Goal: Transaction & Acquisition: Purchase product/service

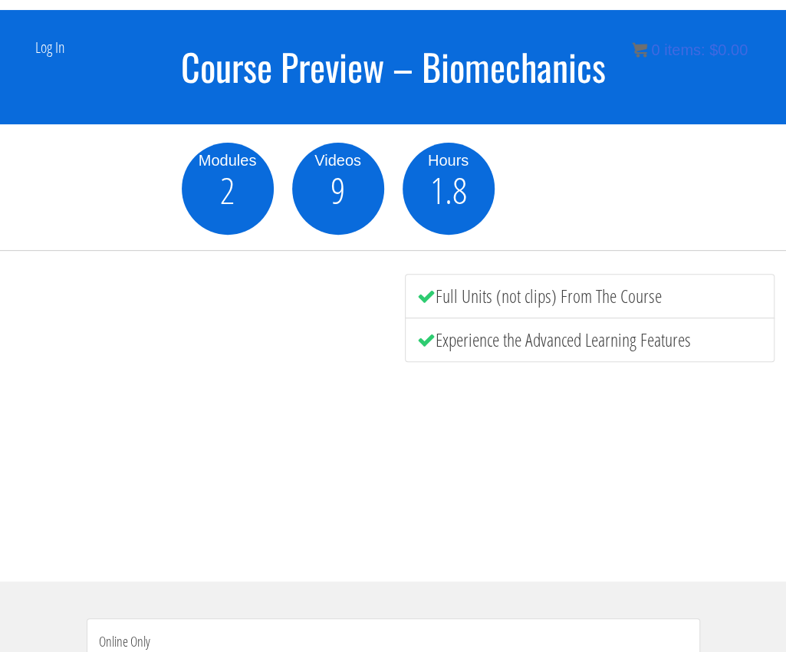
scroll to position [123, 0]
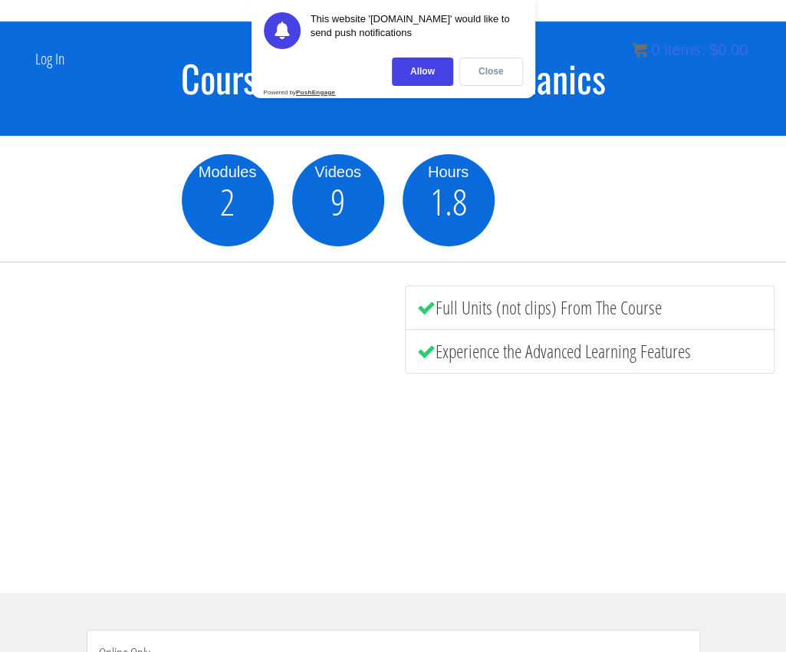
click at [472, 77] on div "Close" at bounding box center [491, 71] width 64 height 28
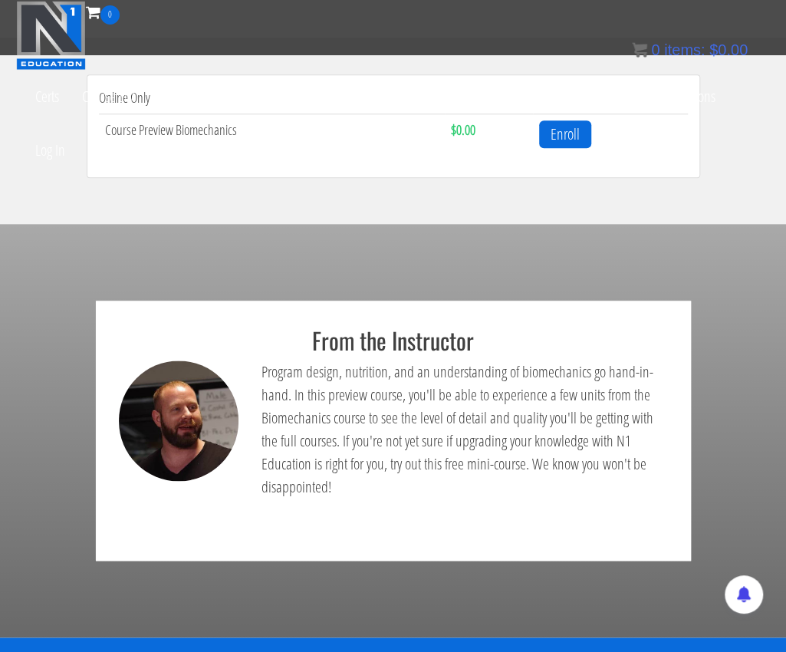
scroll to position [410, 0]
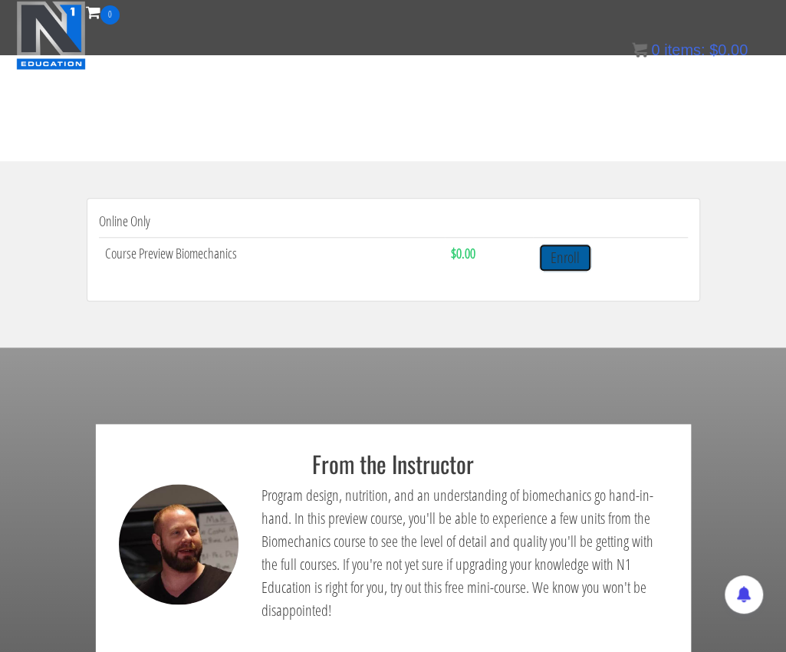
click at [546, 260] on link "Enroll" at bounding box center [565, 258] width 52 height 28
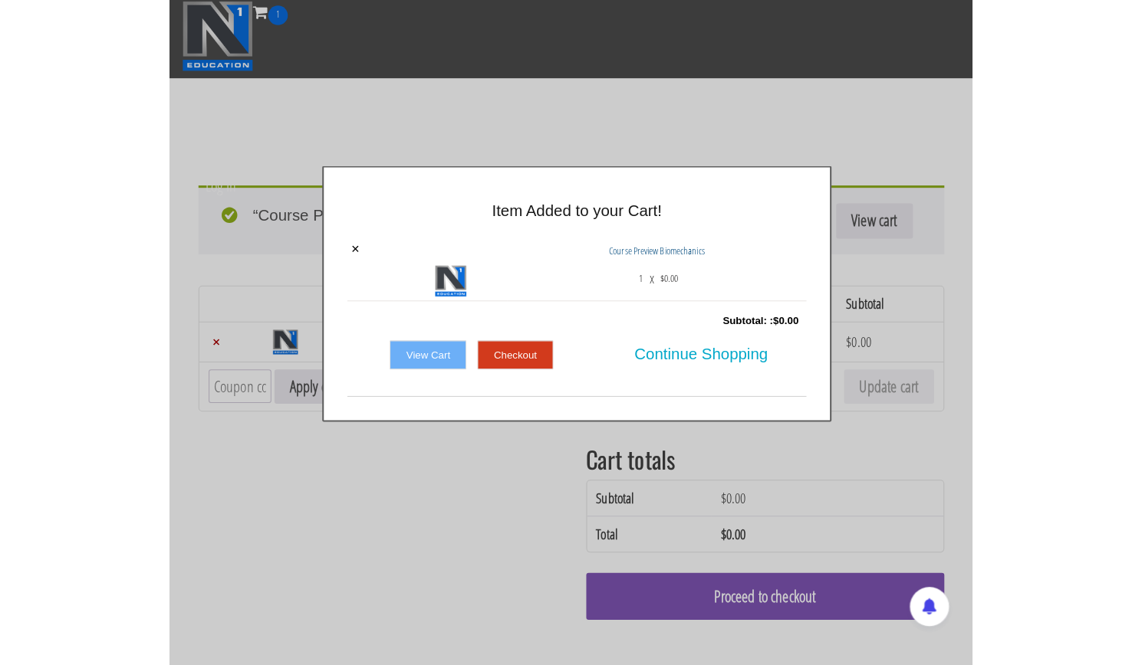
scroll to position [294, 0]
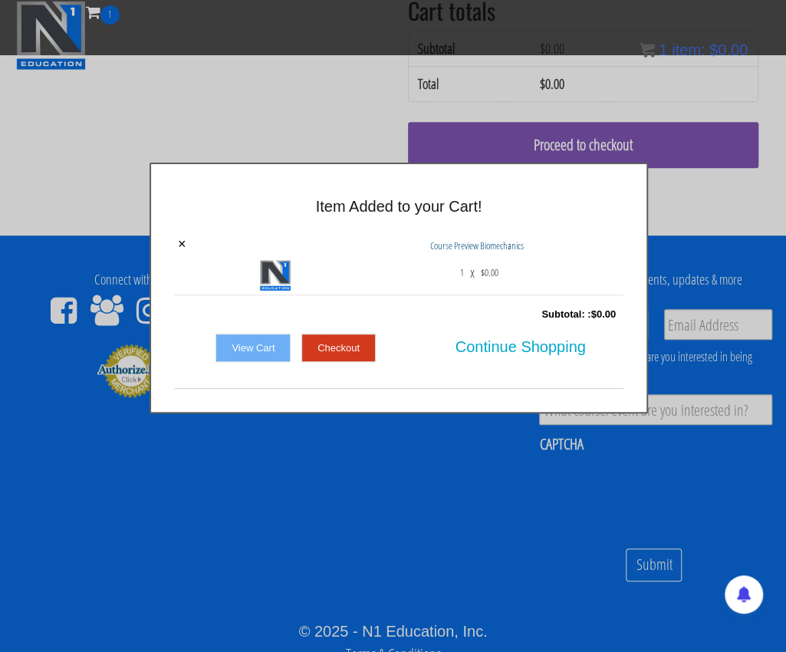
click at [331, 345] on link "Checkout" at bounding box center [338, 347] width 74 height 29
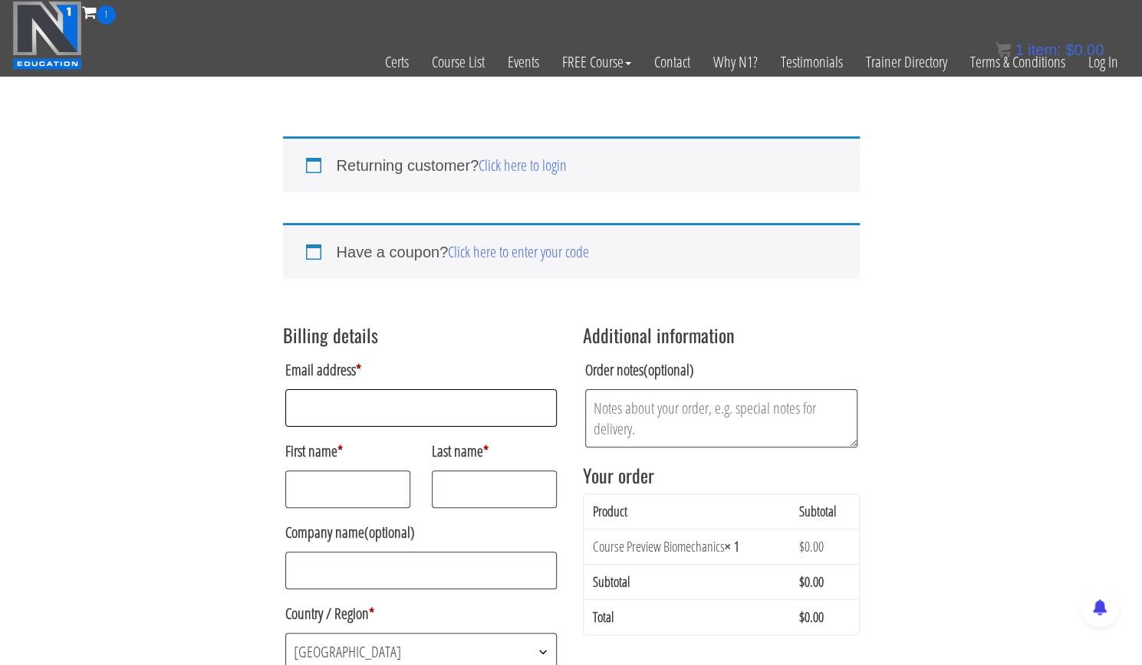
click at [416, 409] on input "Email address *" at bounding box center [421, 408] width 272 height 38
type input "[EMAIL_ADDRESS][DOMAIN_NAME]"
click at [352, 484] on input "First name *" at bounding box center [348, 490] width 126 height 38
type input "subham"
click at [455, 491] on input "Last name *" at bounding box center [495, 490] width 126 height 38
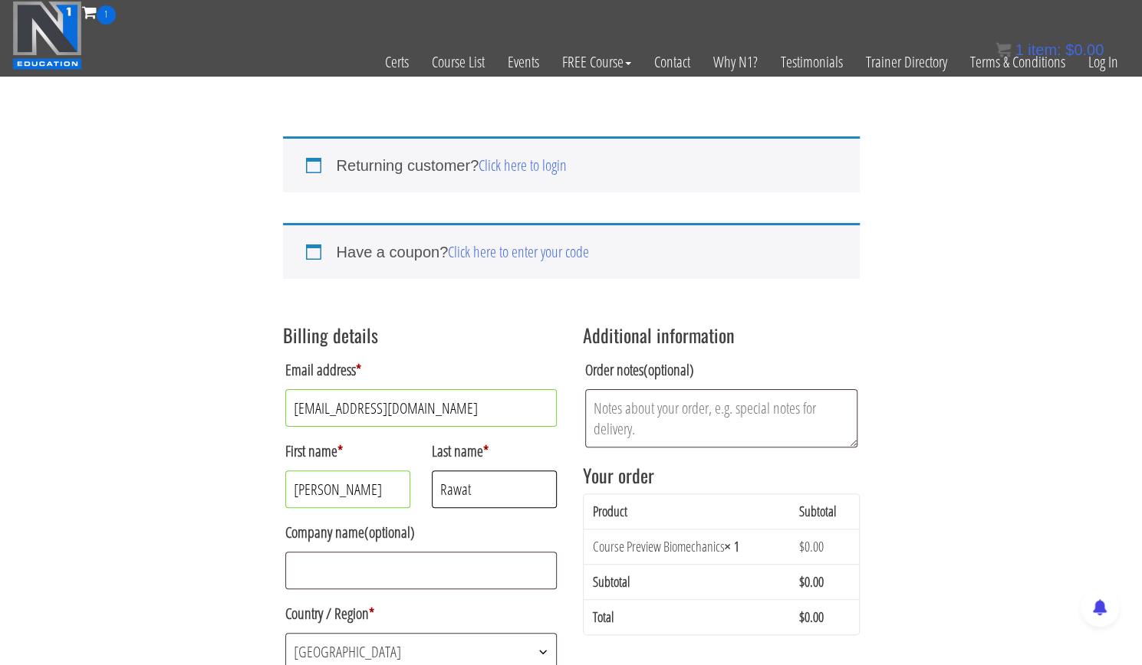
type input "Rawat"
click at [368, 578] on input "Company name (optional)" at bounding box center [421, 571] width 272 height 38
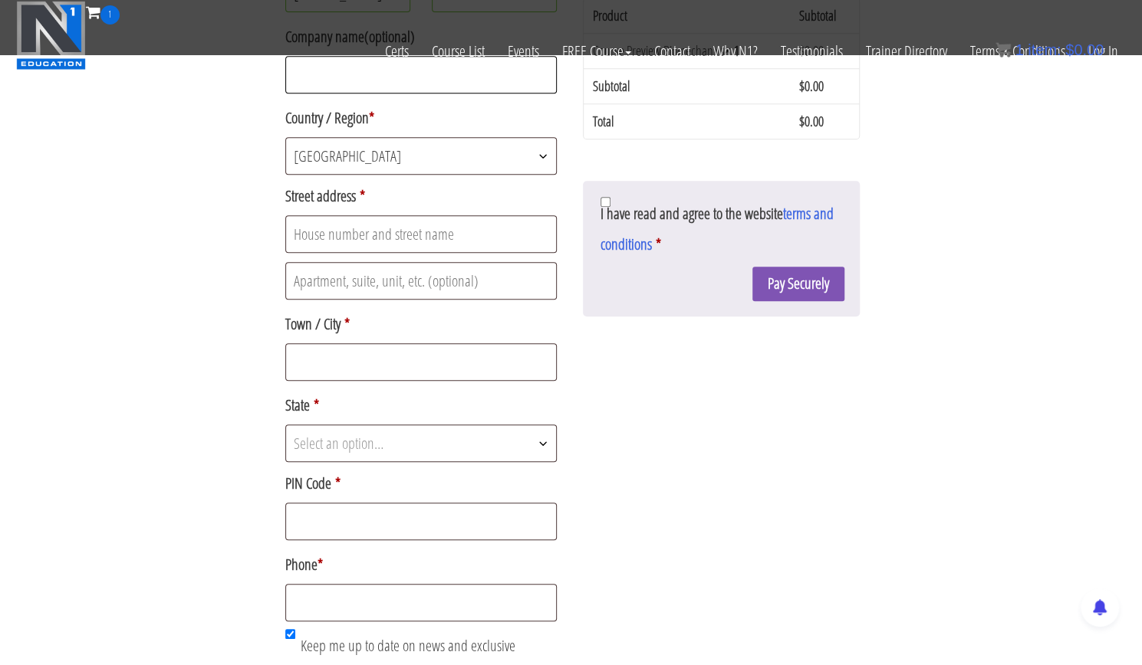
scroll to position [393, 0]
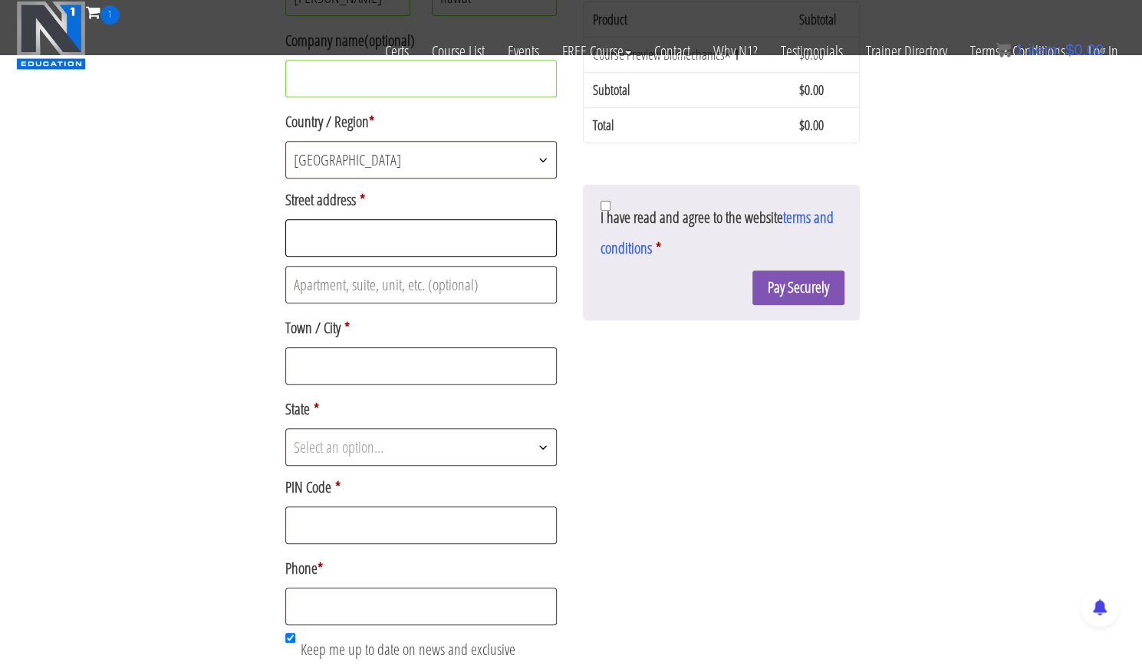
click at [349, 244] on input "Street address *" at bounding box center [421, 238] width 272 height 38
type input "Phase 5, bala g encave , badowala near jio petrol pump"
type input "Dehradun"
select select "UK"
type input "248007"
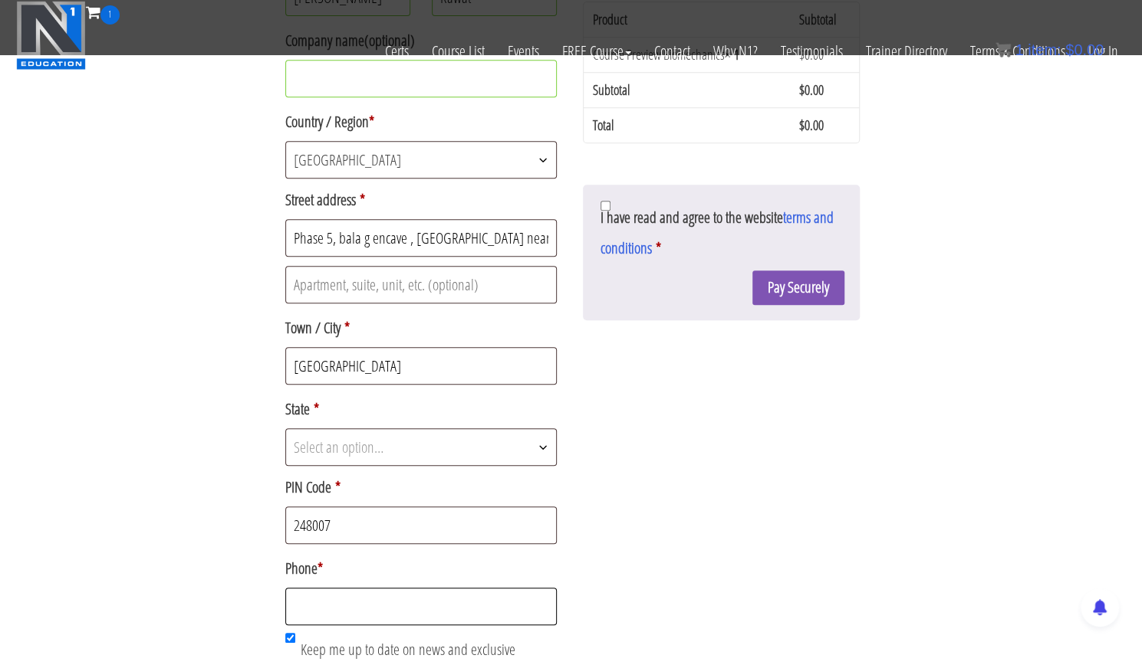
type input "+918449155129"
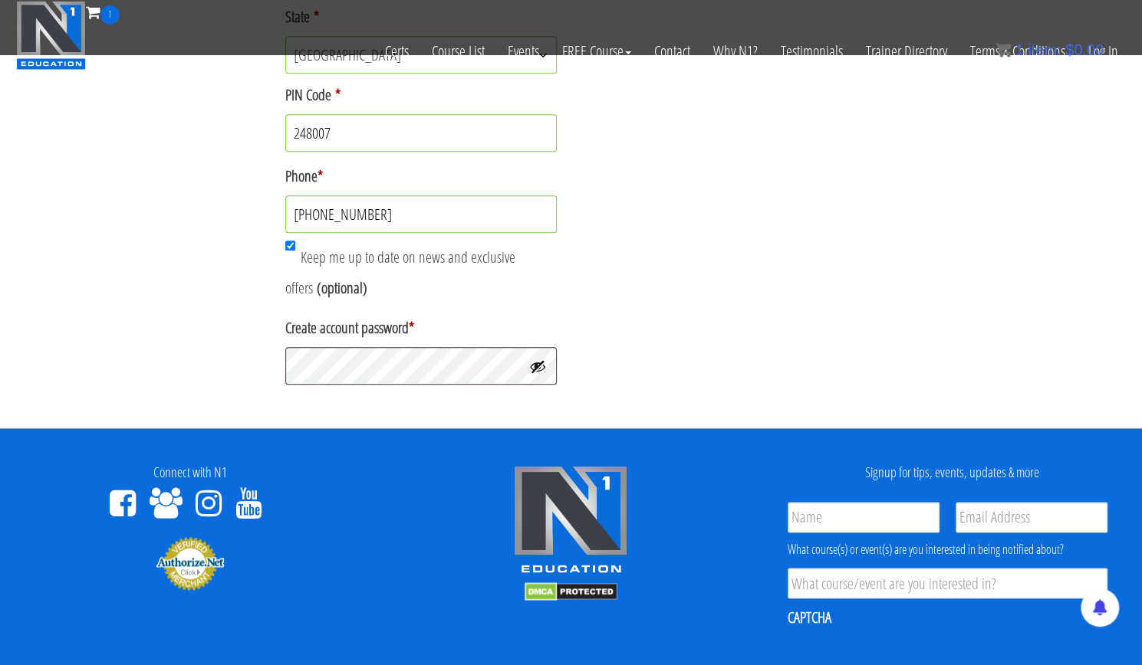
scroll to position [741, 0]
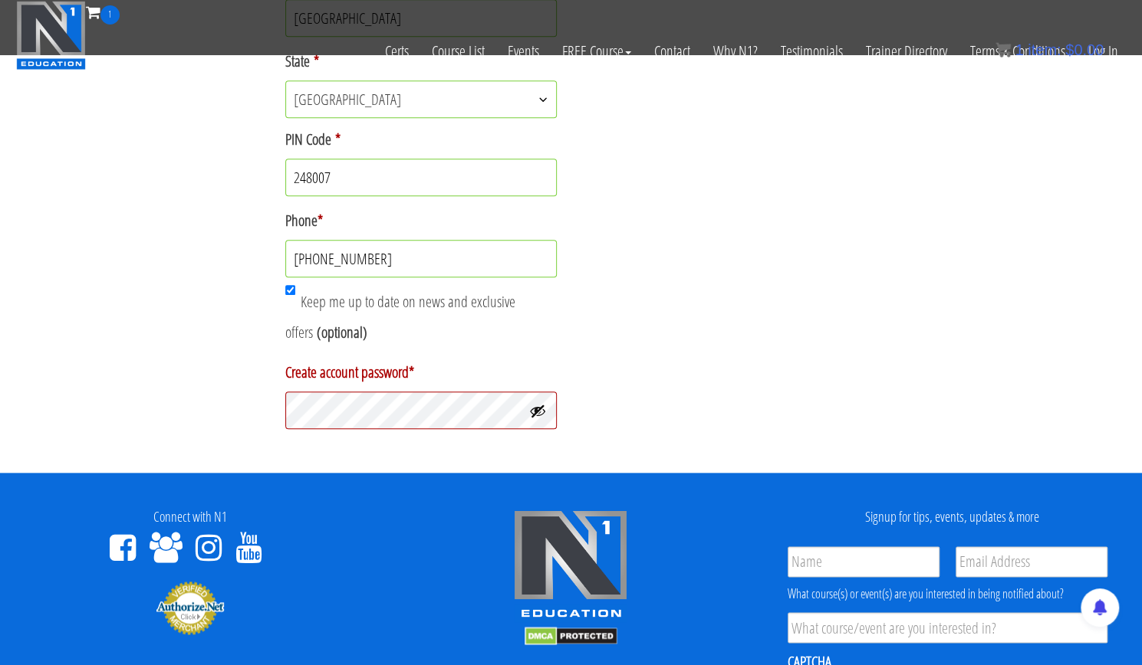
click at [540, 412] on button "Show password" at bounding box center [537, 410] width 17 height 17
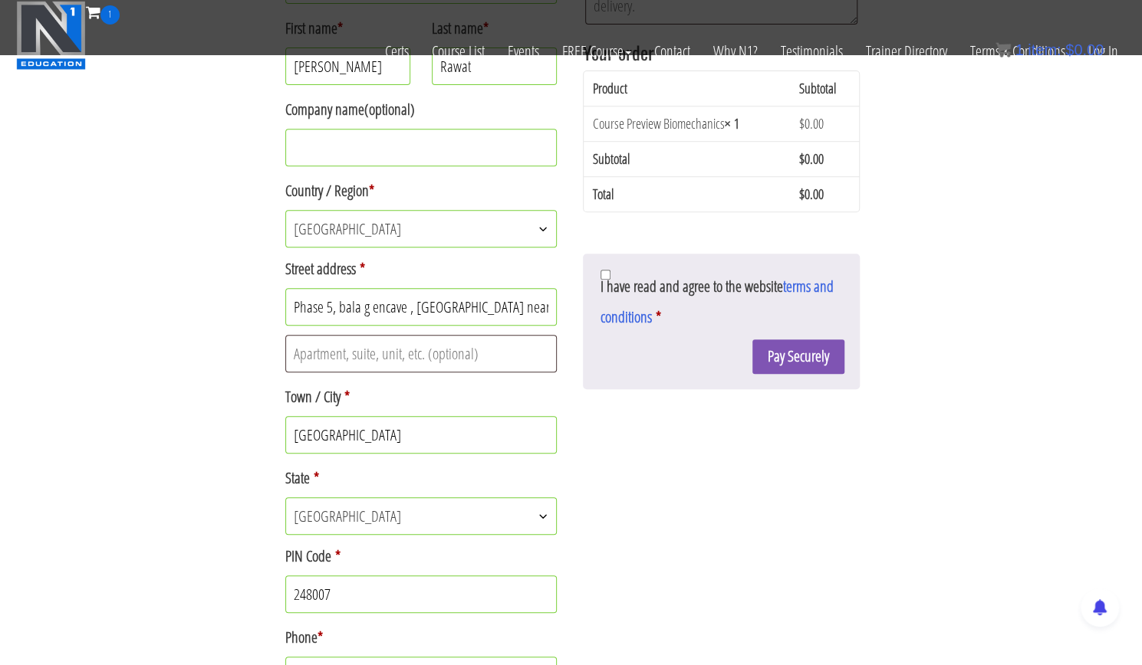
scroll to position [342, 0]
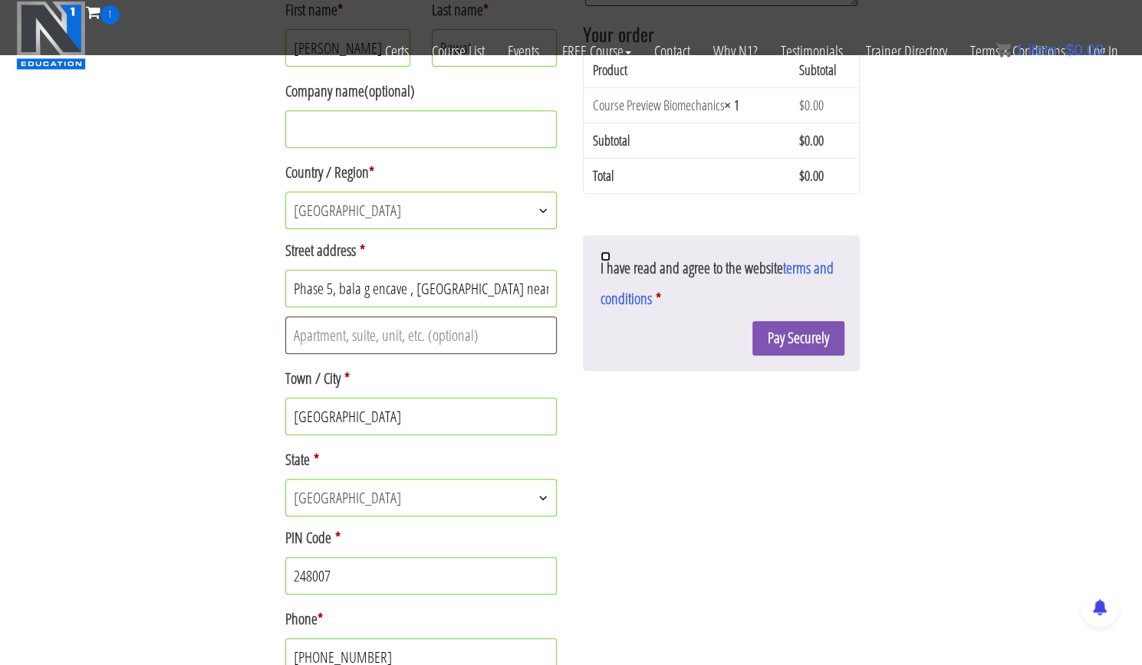
click at [607, 252] on input "I have read and agree to the website terms and conditions *" at bounding box center [605, 256] width 10 height 10
checkbox input "true"
click at [774, 346] on button "Pay Securely" at bounding box center [798, 338] width 92 height 34
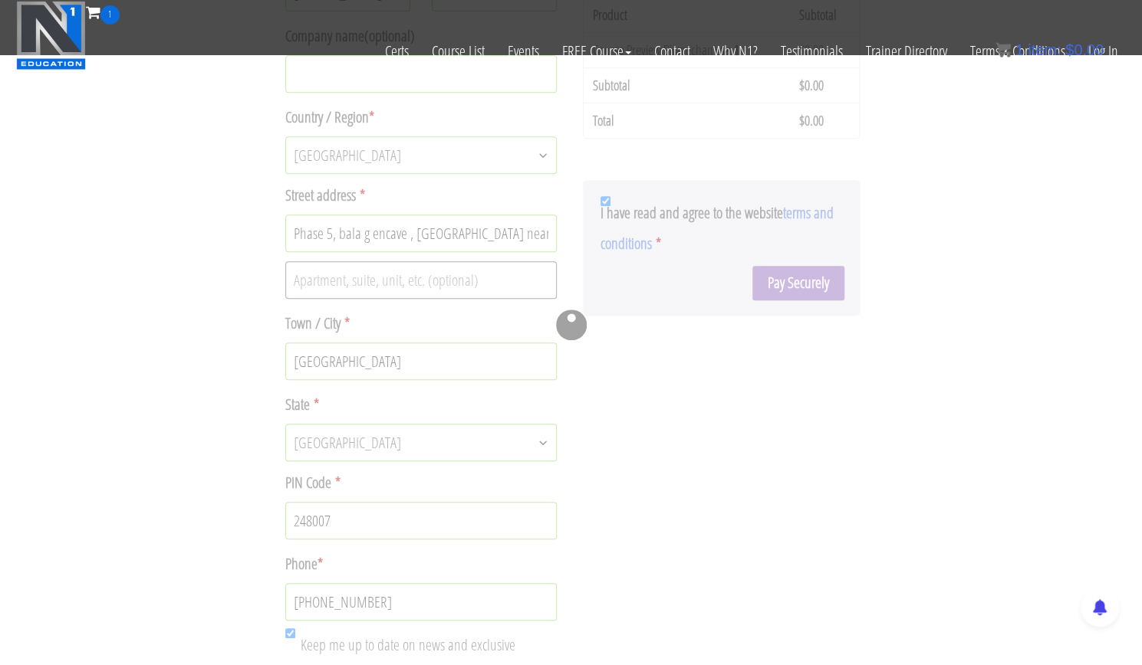
scroll to position [418, 0]
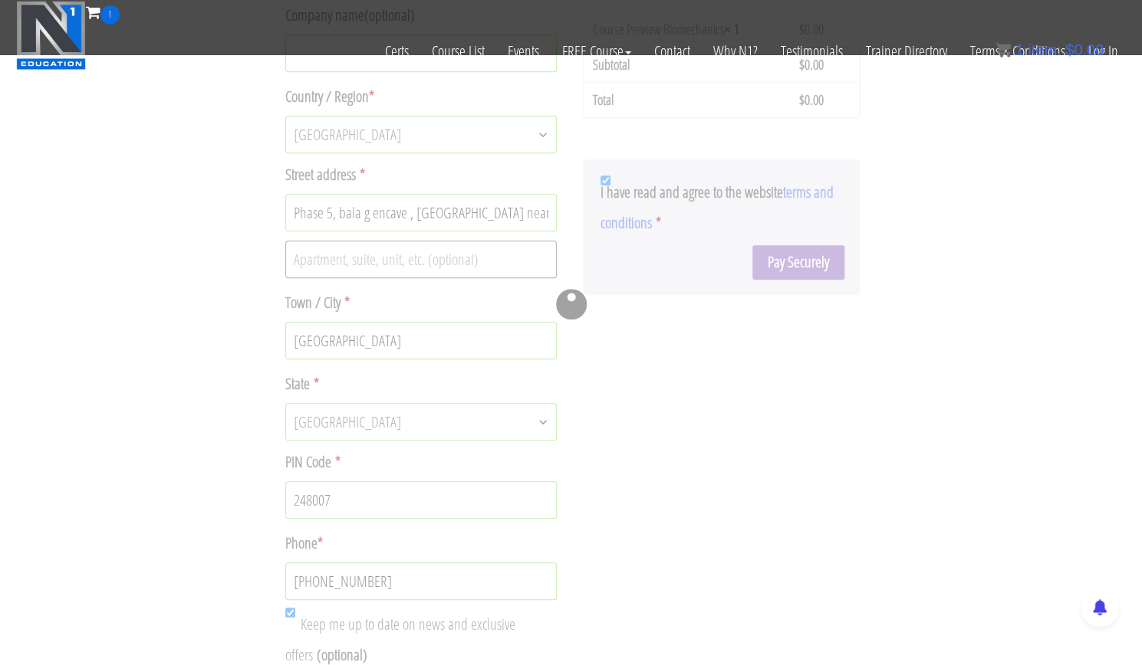
click at [1124, 122] on div "Returning customer? Click here to login If you have shopped with us before, ple…" at bounding box center [571, 217] width 1142 height 1270
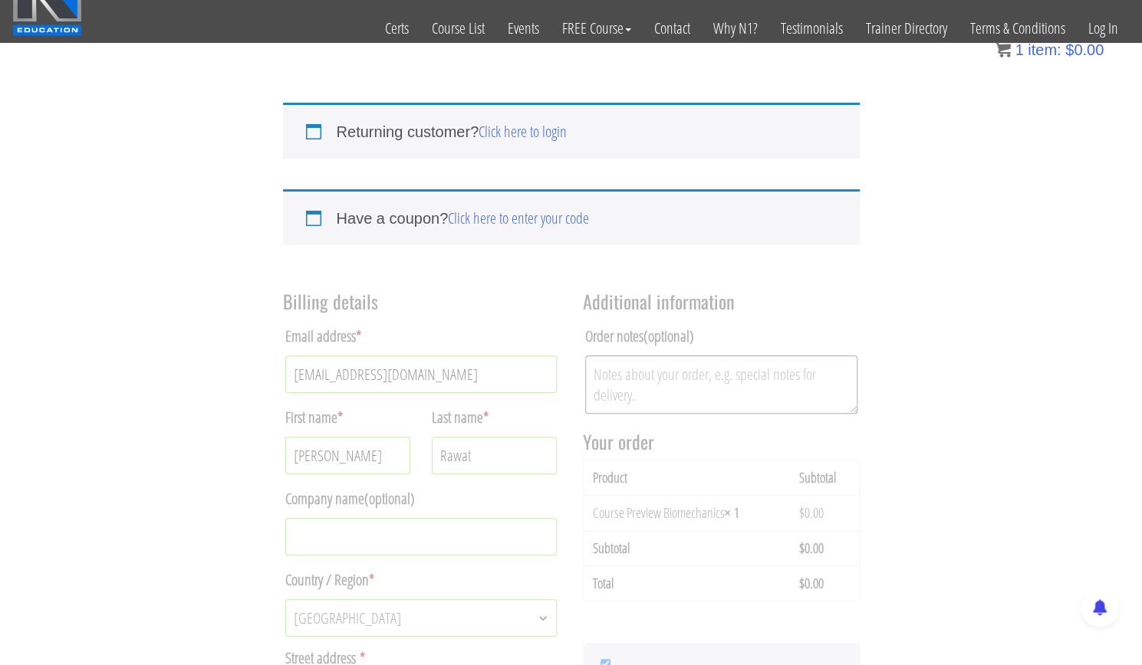
scroll to position [28, 0]
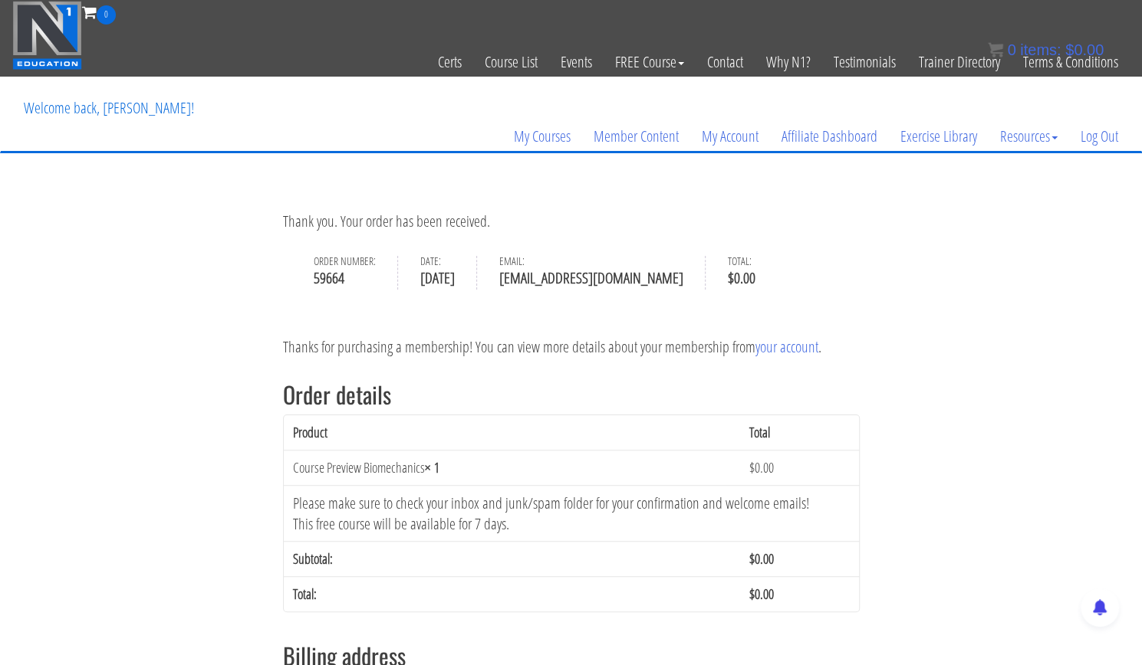
click at [1121, 277] on div "Thank you. Your order has been received. Order number: 59664 Date: August 30, 2…" at bounding box center [571, 541] width 1142 height 737
click at [1092, 353] on div "Thank you. Your order has been received. Order number: 59664 Date: August 30, 2…" at bounding box center [571, 541] width 1142 height 737
click at [572, 140] on link "My Courses" at bounding box center [542, 137] width 80 height 74
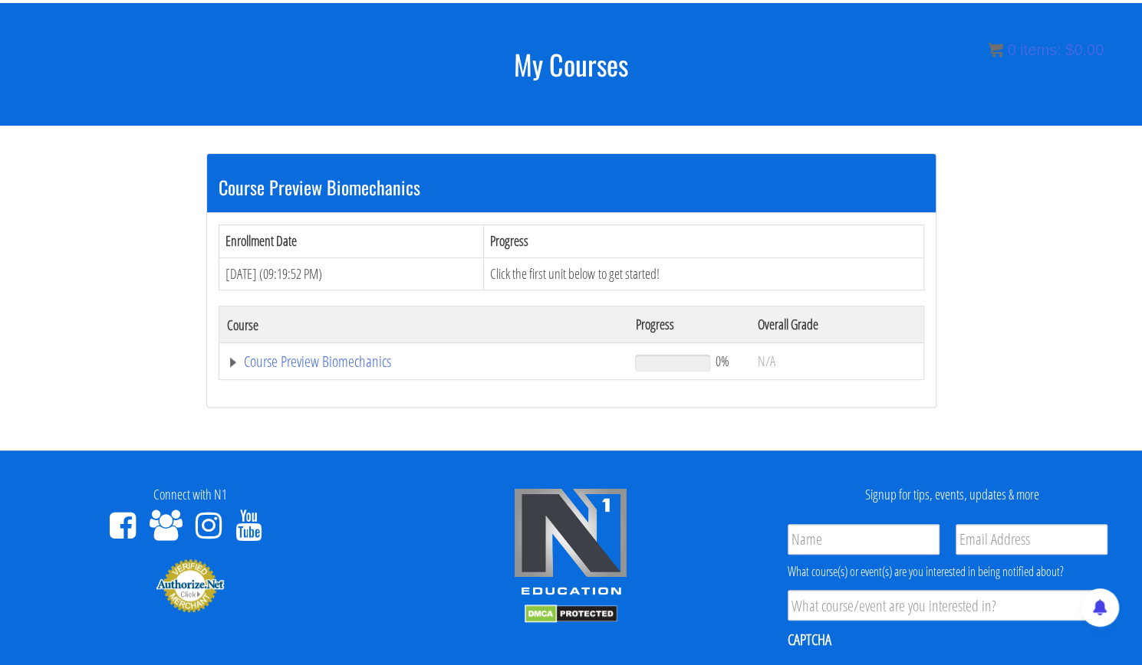
scroll to position [172, 0]
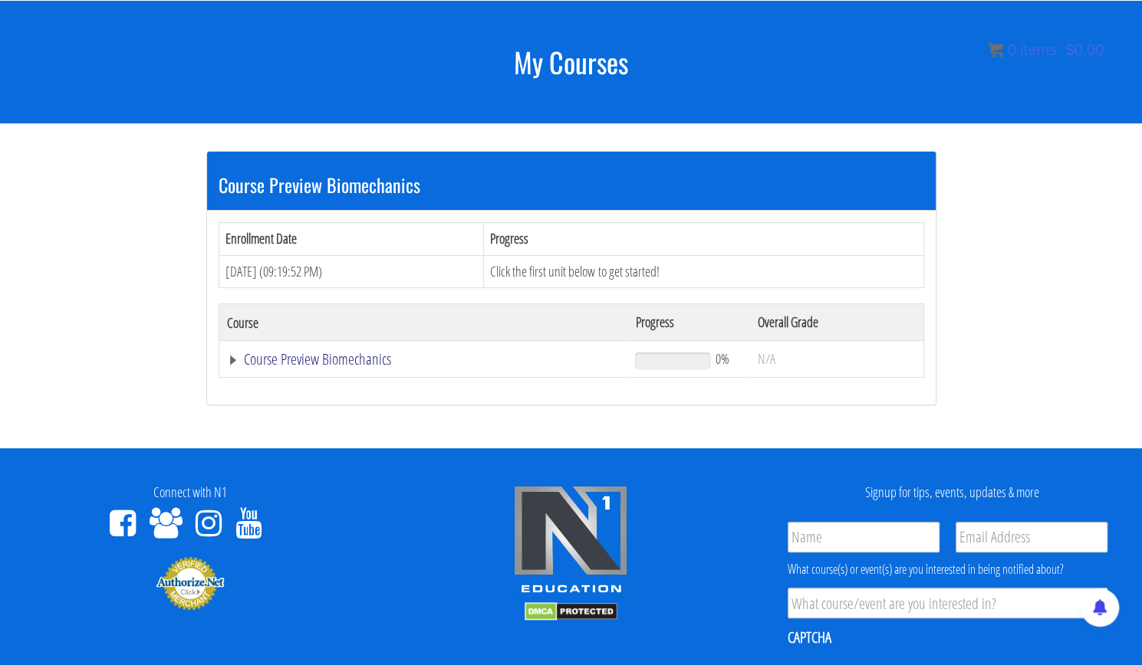
click at [303, 360] on link "Course Preview Biomechanics" at bounding box center [423, 359] width 393 height 15
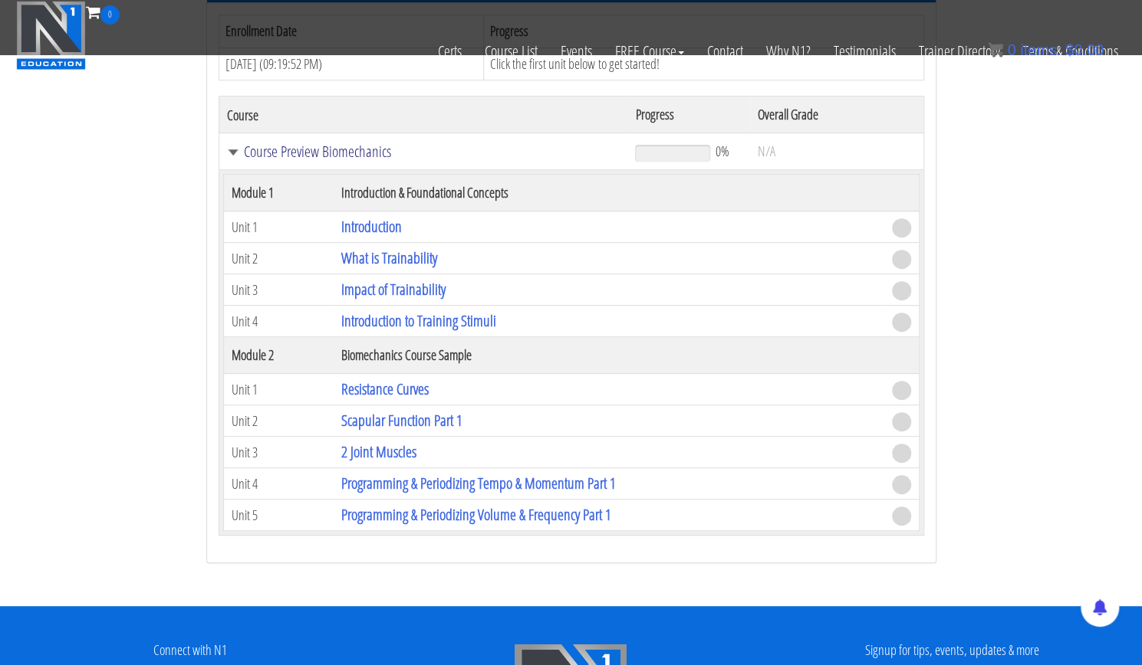
scroll to position [282, 0]
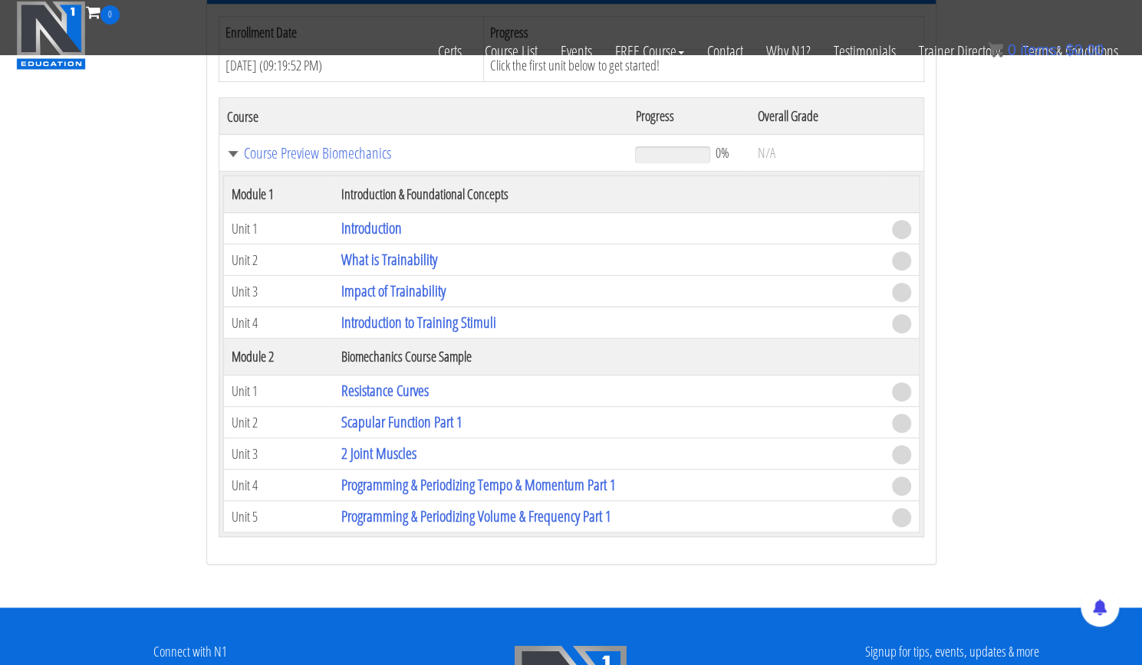
click at [773, 221] on td "Introduction" at bounding box center [608, 228] width 550 height 31
click at [902, 225] on span at bounding box center [901, 229] width 19 height 19
click at [379, 220] on link "Introduction" at bounding box center [370, 228] width 61 height 21
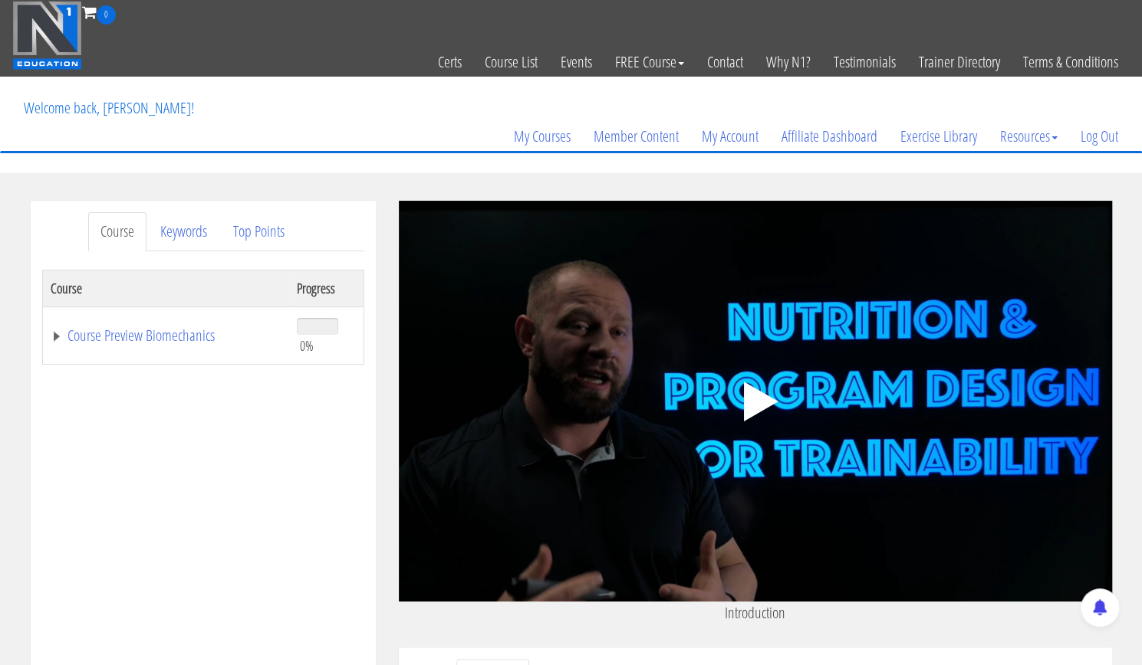
click at [757, 410] on polygon at bounding box center [760, 402] width 34 height 40
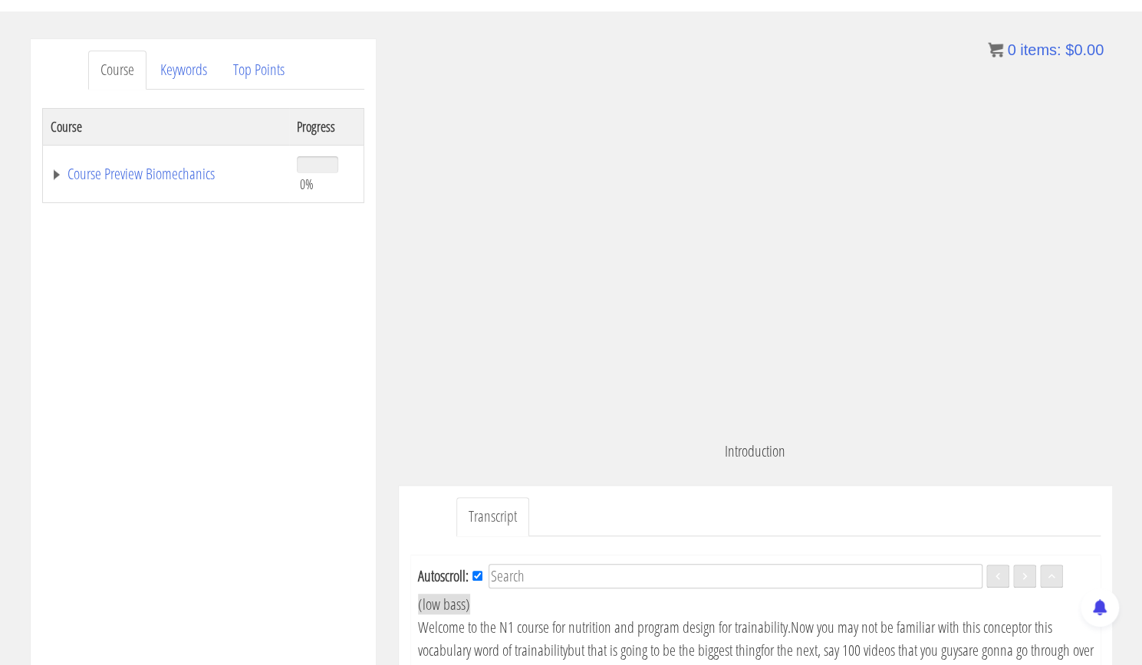
scroll to position [168, 0]
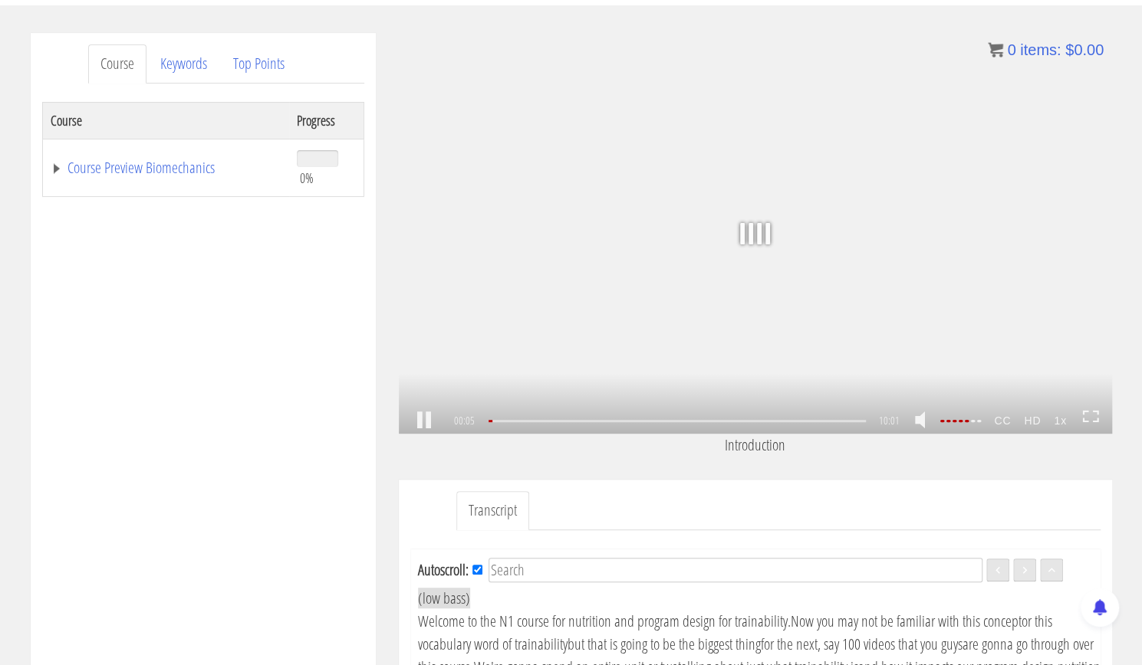
click at [1090, 418] on icon at bounding box center [1090, 416] width 17 height 13
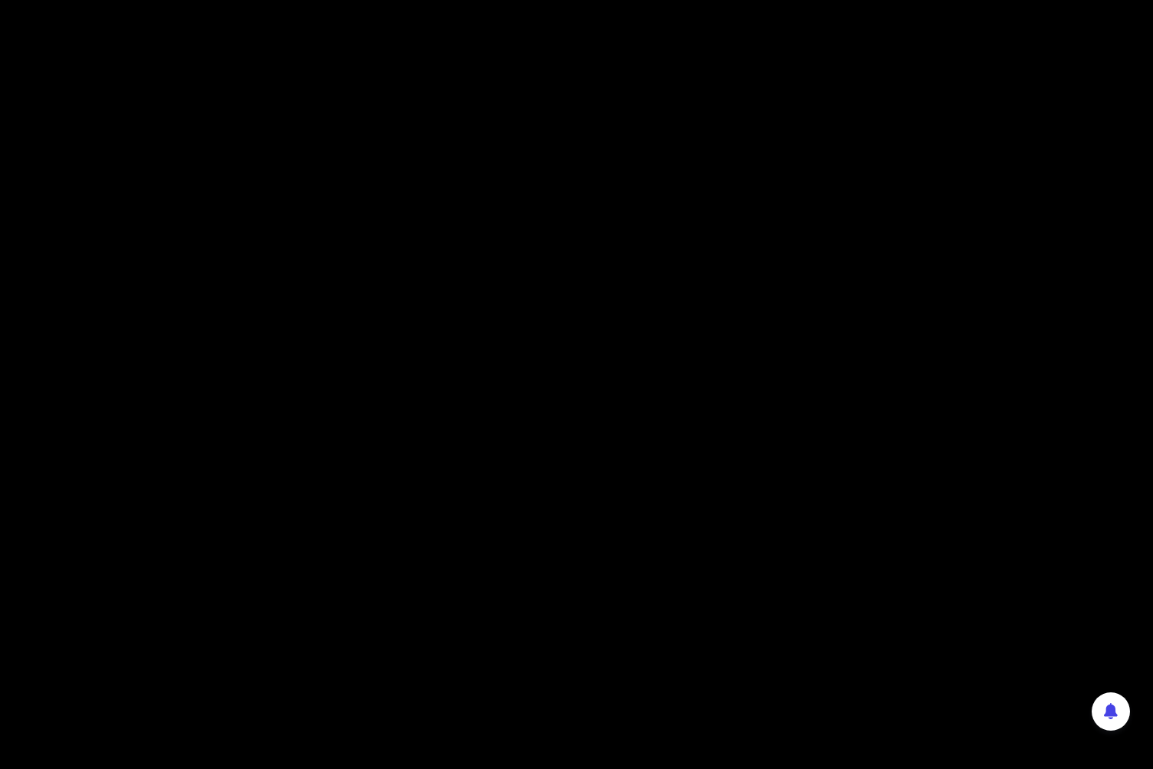
click at [723, 370] on div ".a{fill:#000;opacity:0.65;}.b{fill:#fff;opacity:1.0;} .fp-color-play{opacity:0.…" at bounding box center [576, 384] width 1153 height 769
click at [508, 608] on div ".a{fill:#000;opacity:0.65;}.b{fill:#fff;opacity:1.0;} .fp-color-play{opacity:0.…" at bounding box center [576, 384] width 1153 height 769
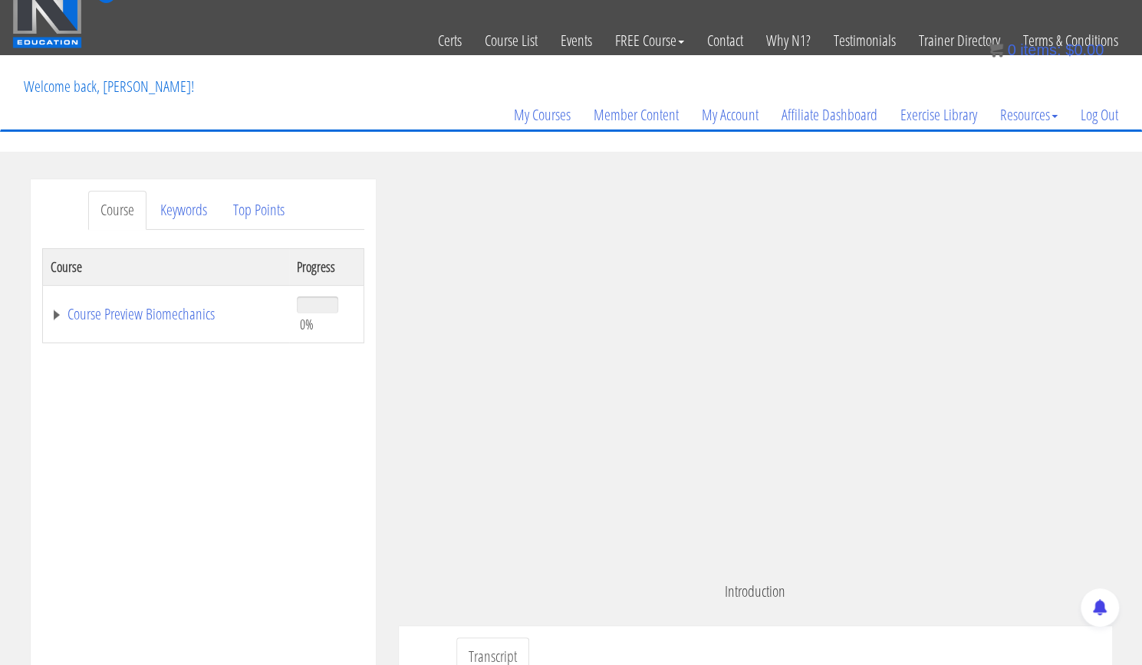
scroll to position [0, 0]
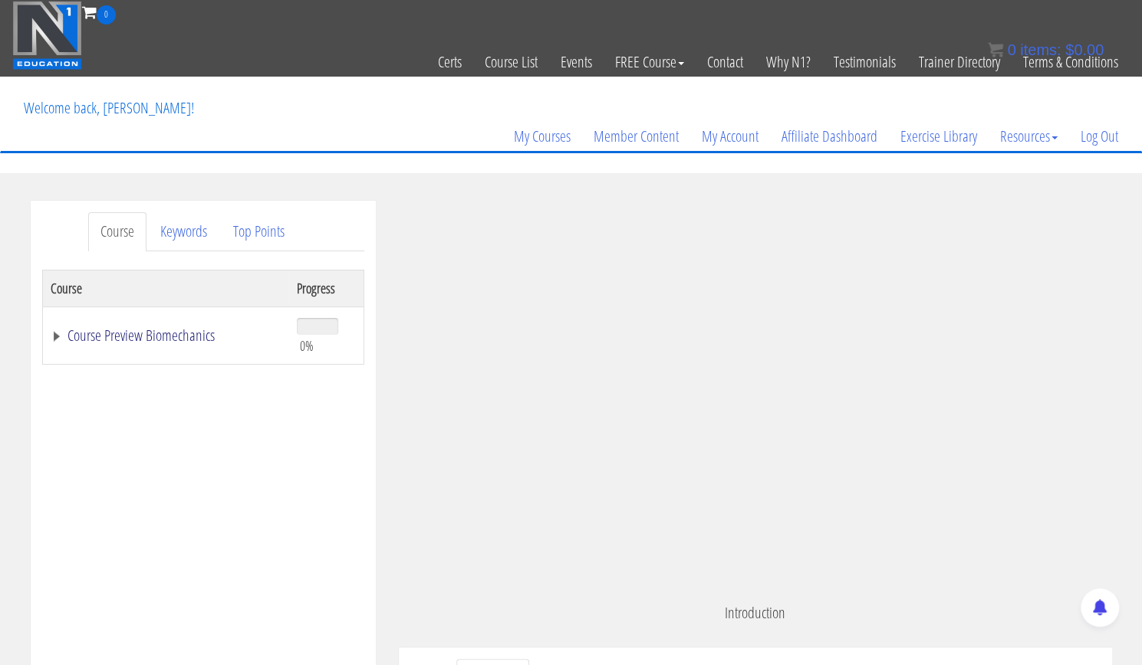
click at [190, 332] on link "Course Preview Biomechanics" at bounding box center [167, 335] width 232 height 15
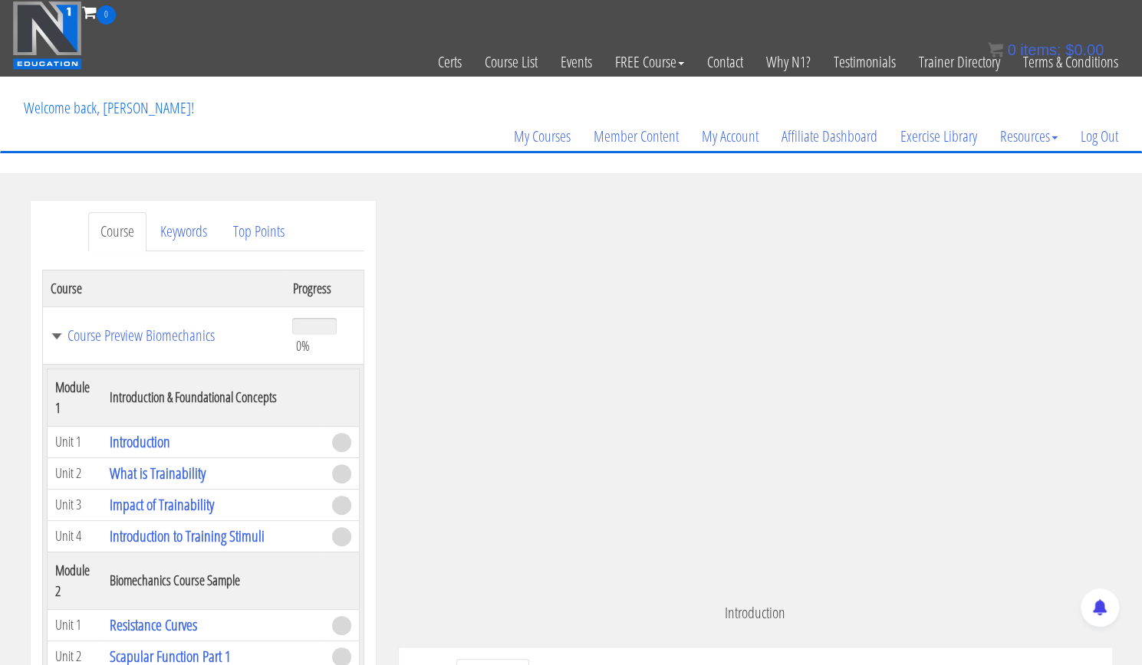
click at [333, 439] on span at bounding box center [341, 442] width 19 height 19
click at [232, 449] on td "Introduction" at bounding box center [213, 441] width 222 height 31
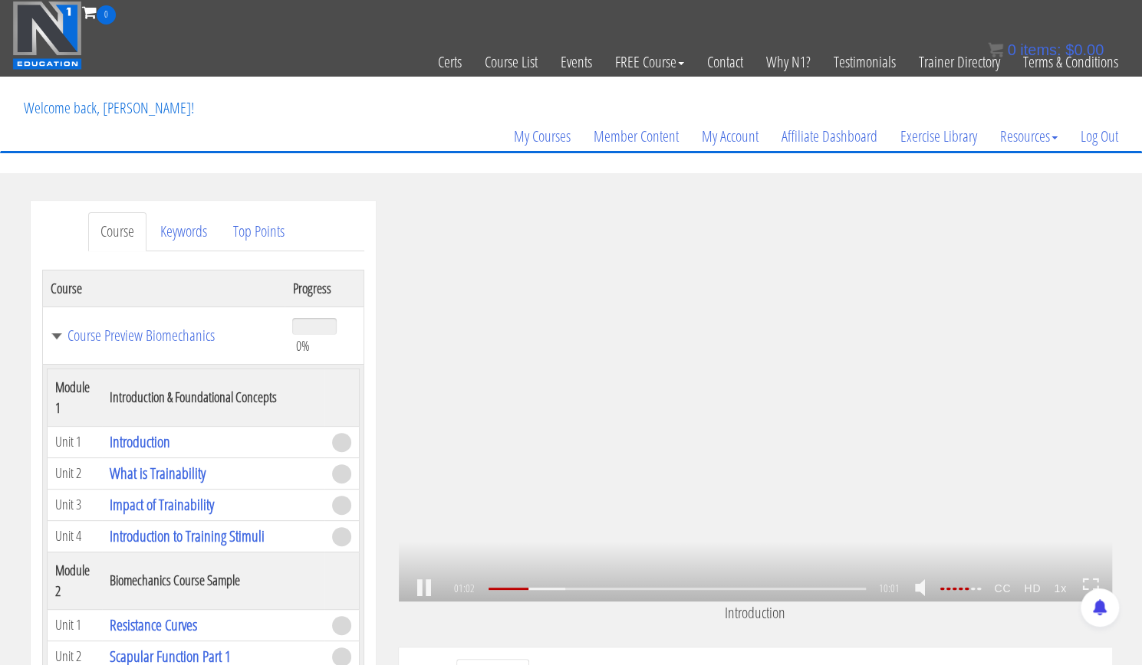
click at [1084, 582] on icon at bounding box center [1090, 584] width 17 height 13
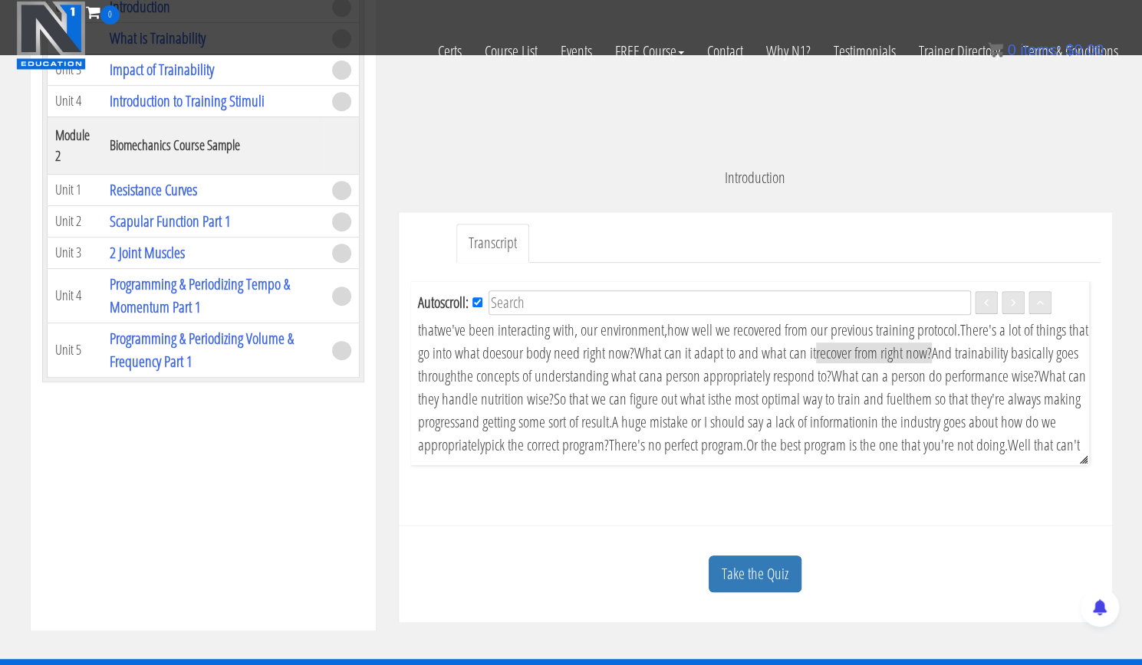
scroll to position [342, 0]
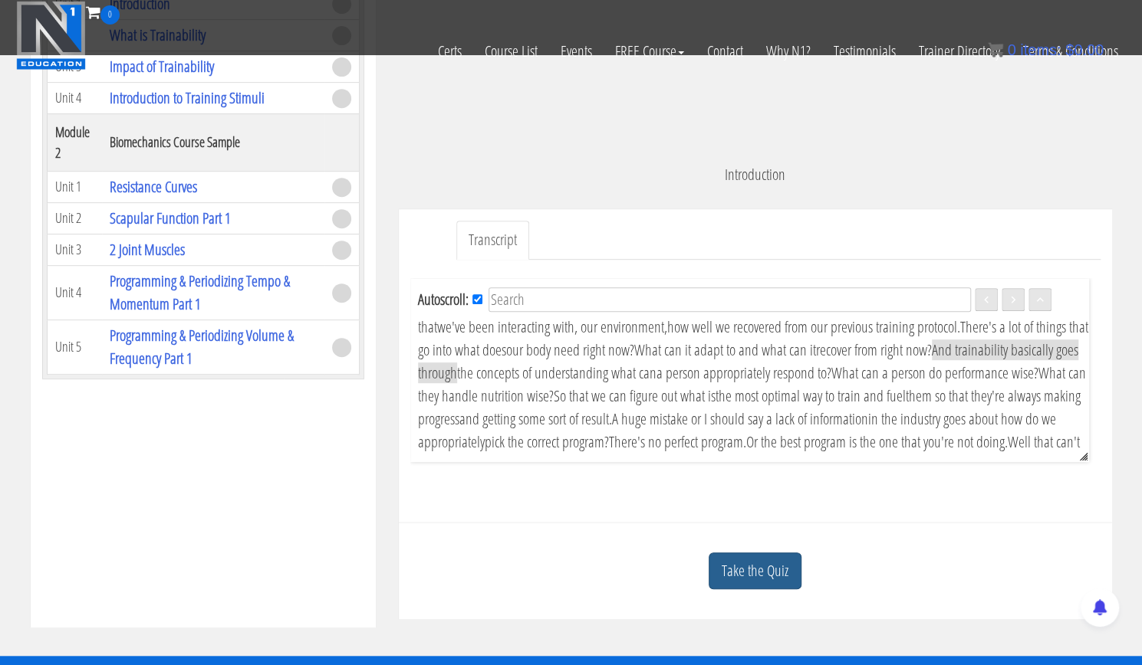
click at [768, 586] on link "Take the Quiz" at bounding box center [754, 572] width 93 height 38
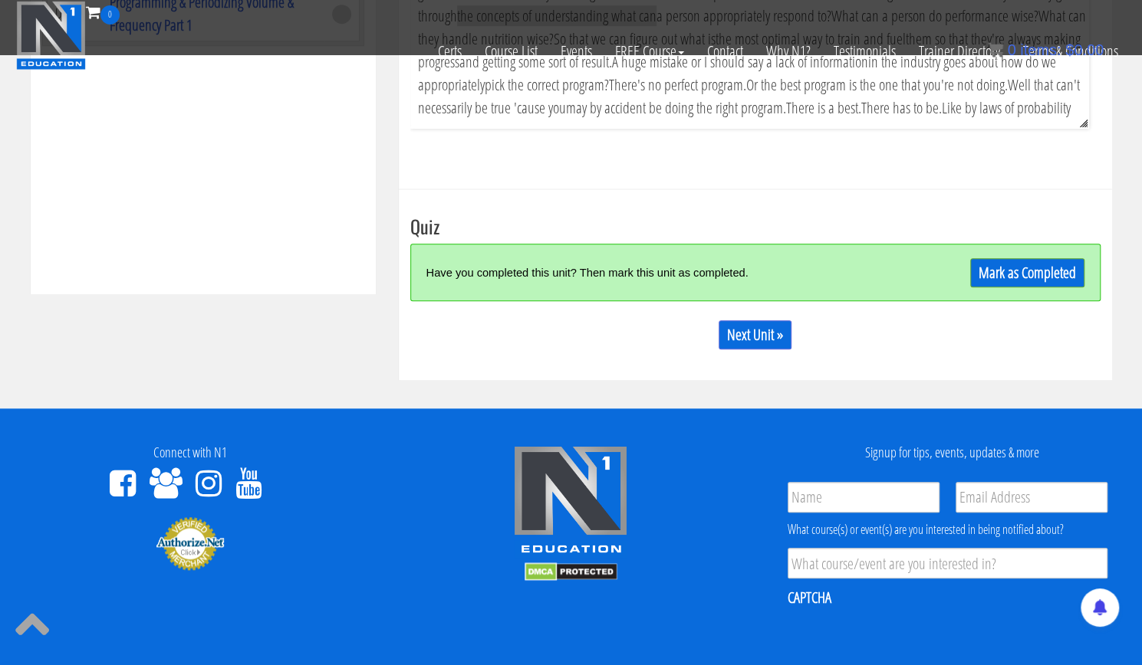
scroll to position [681, 0]
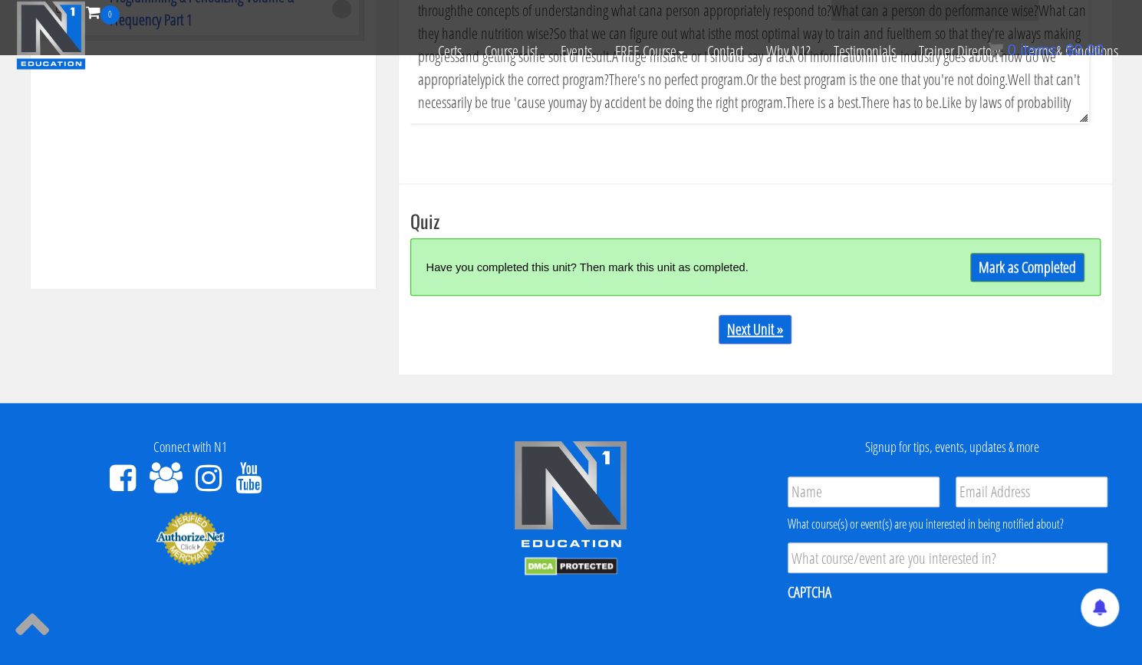
click at [773, 344] on link "Next Unit »" at bounding box center [754, 329] width 73 height 29
click at [1023, 281] on link "Mark as Completed" at bounding box center [1027, 267] width 114 height 29
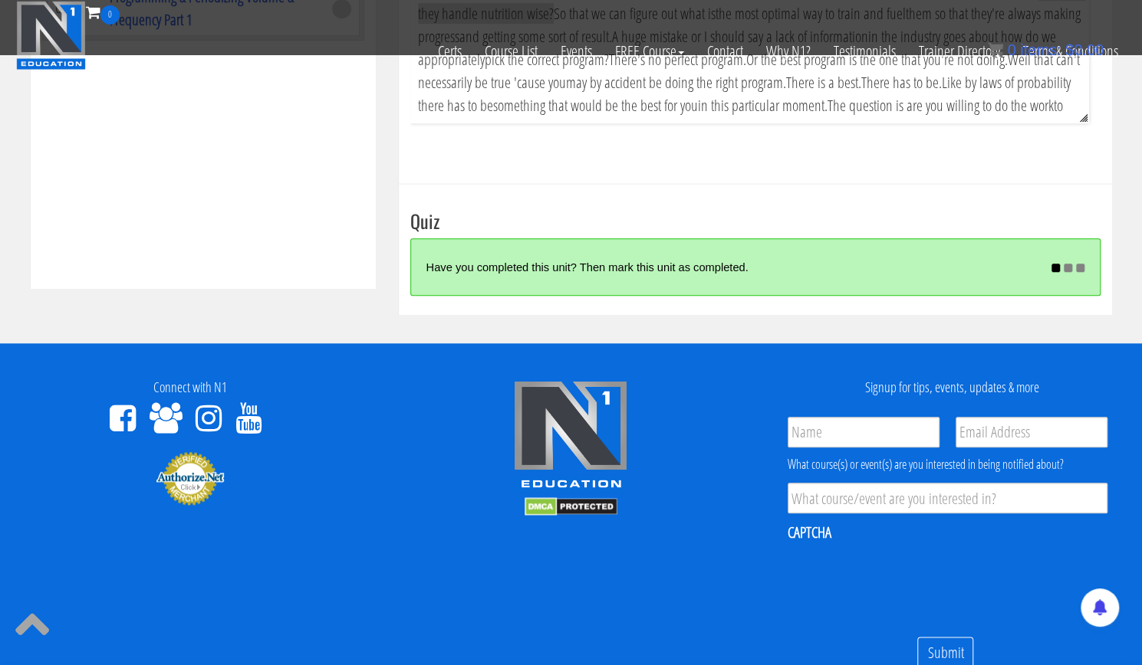
scroll to position [209, 0]
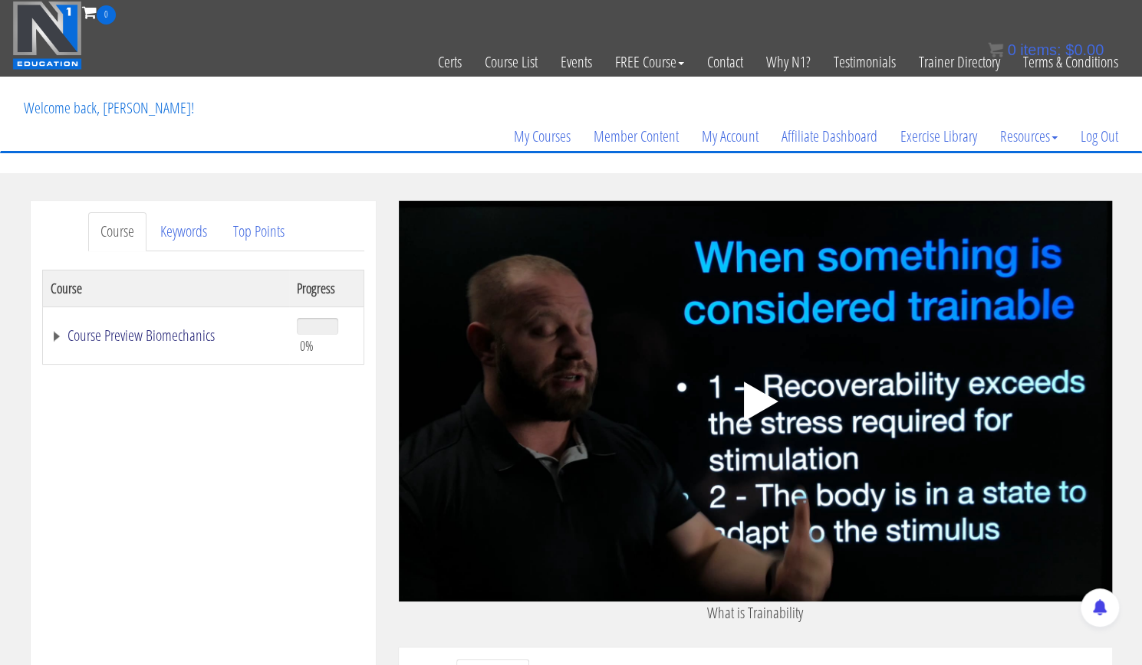
click at [167, 333] on link "Course Preview Biomechanics" at bounding box center [167, 335] width 232 height 15
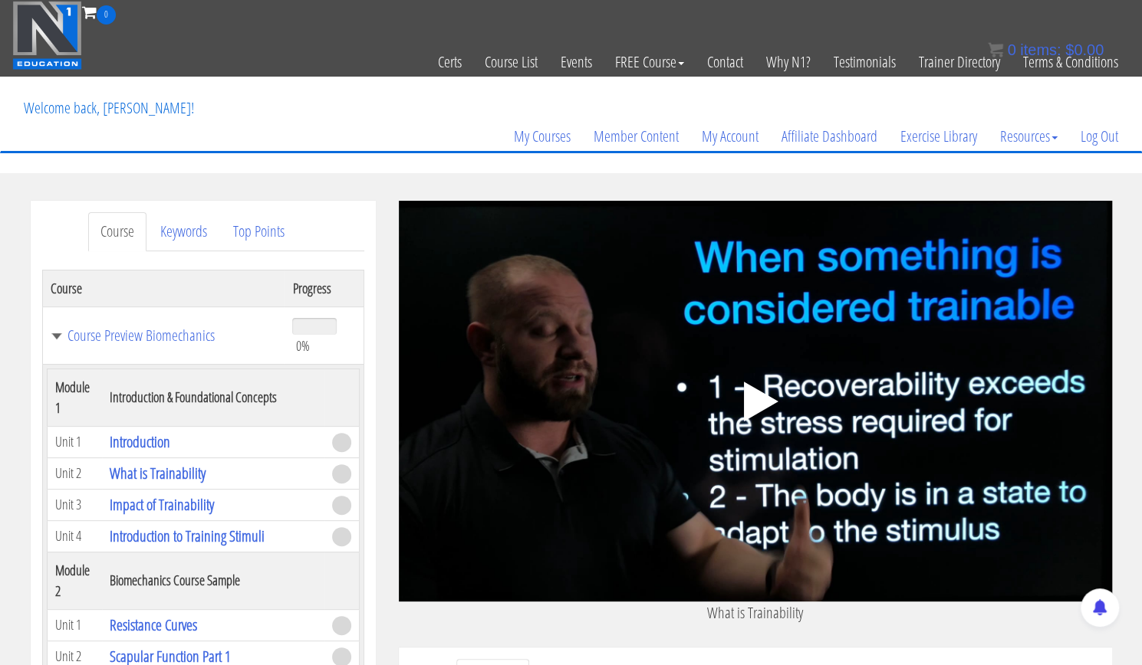
click at [332, 449] on span at bounding box center [341, 442] width 19 height 19
click at [174, 471] on link "What is Trainability" at bounding box center [158, 473] width 96 height 21
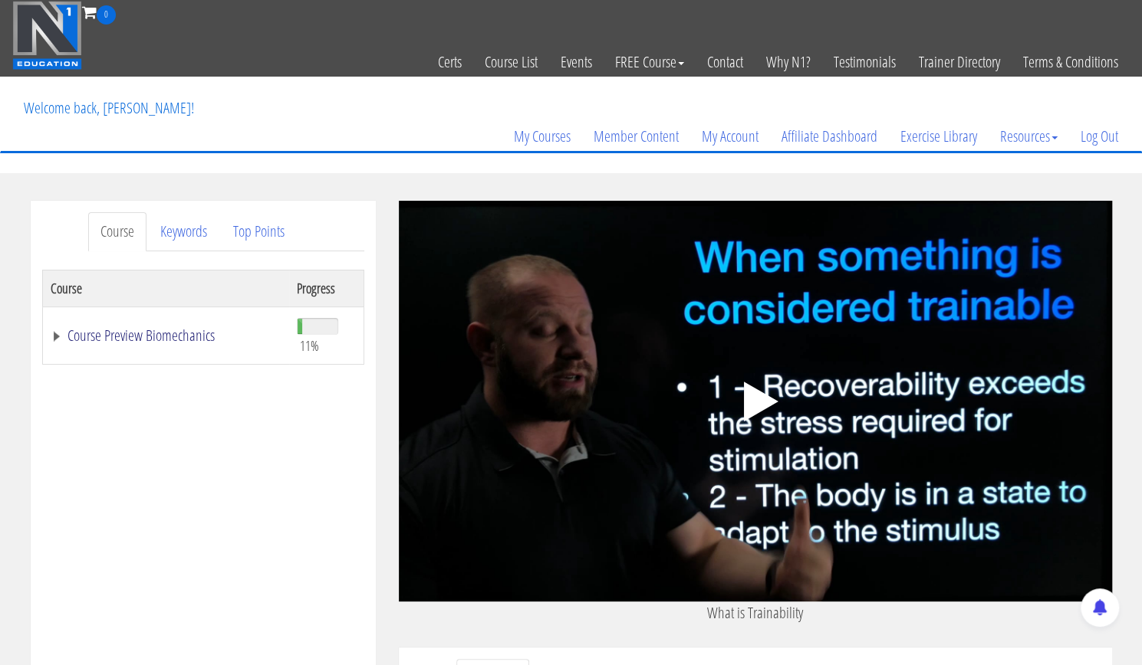
click at [104, 328] on link "Course Preview Biomechanics" at bounding box center [167, 335] width 232 height 15
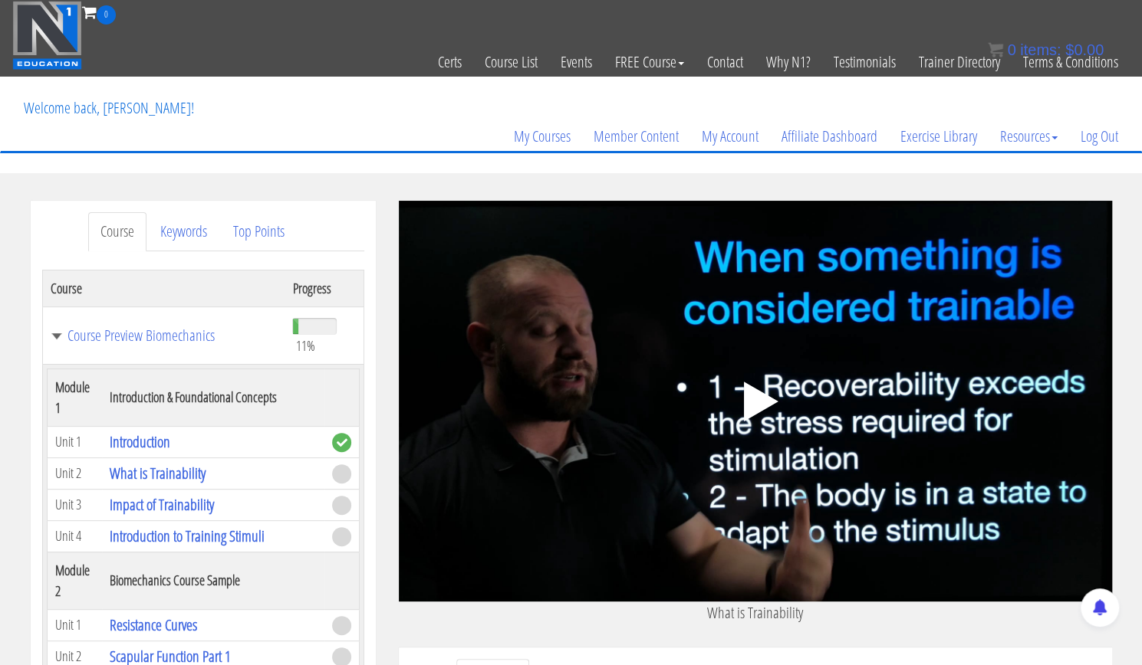
click at [529, 489] on div ".a{fill:#000;opacity:0.65;}.b{fill:#fff;opacity:1.0;} .fp-color-play{opacity:0.…" at bounding box center [755, 401] width 713 height 401
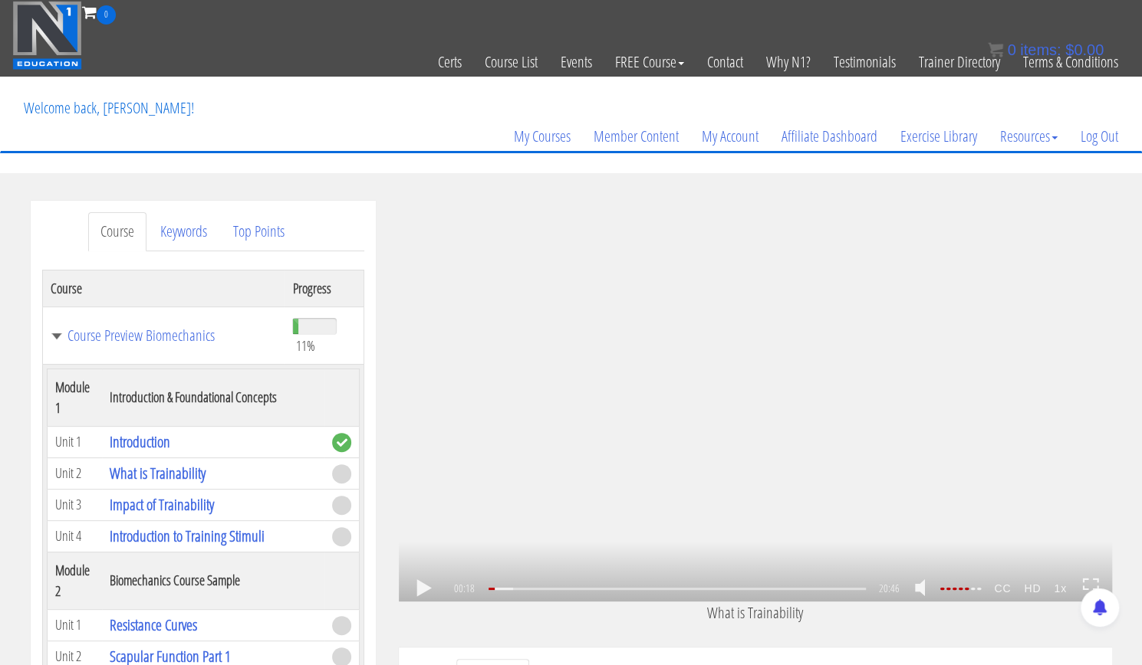
click at [1085, 582] on icon at bounding box center [1090, 584] width 17 height 13
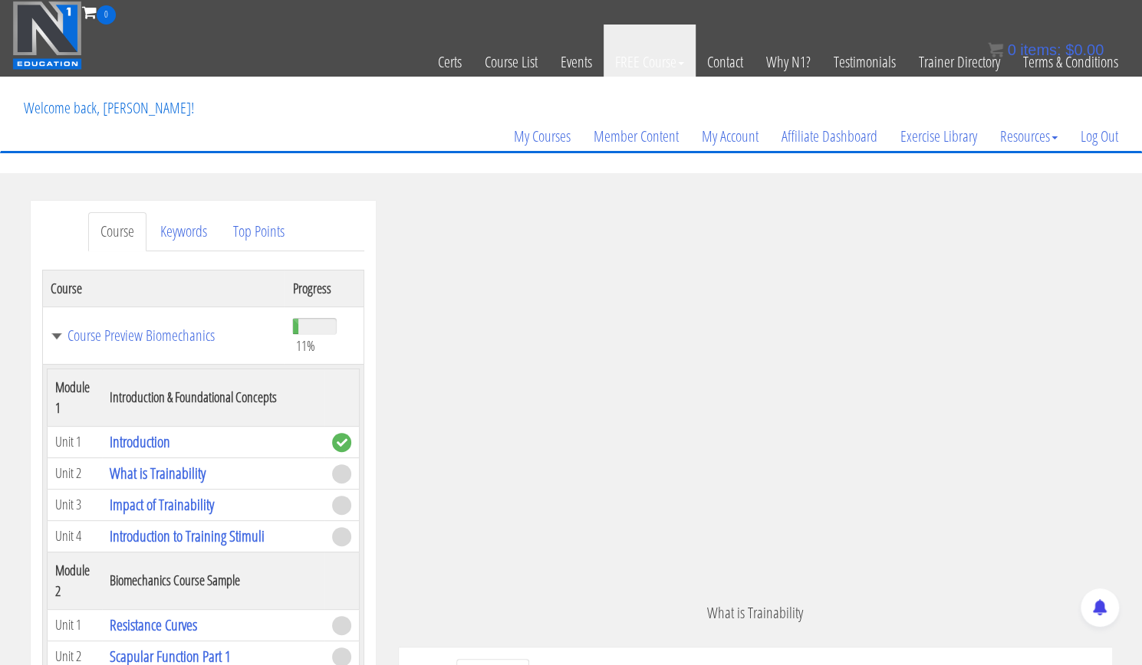
scroll to position [280, 0]
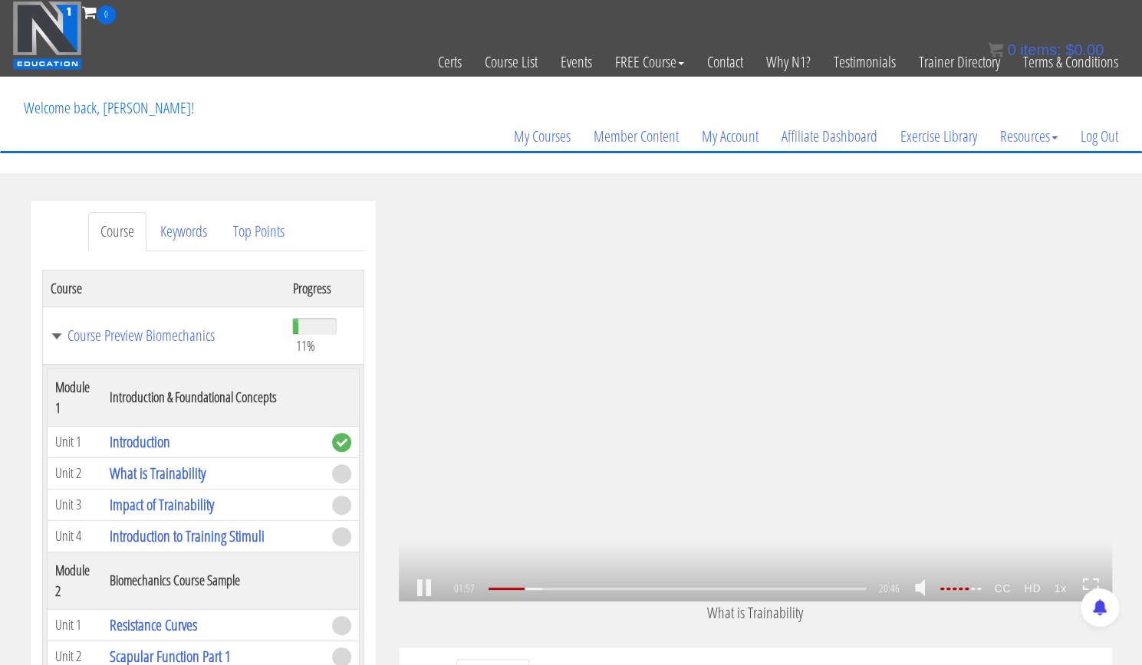
click at [434, 589] on link at bounding box center [424, 589] width 26 height 0
click at [428, 589] on link at bounding box center [424, 589] width 26 height 0
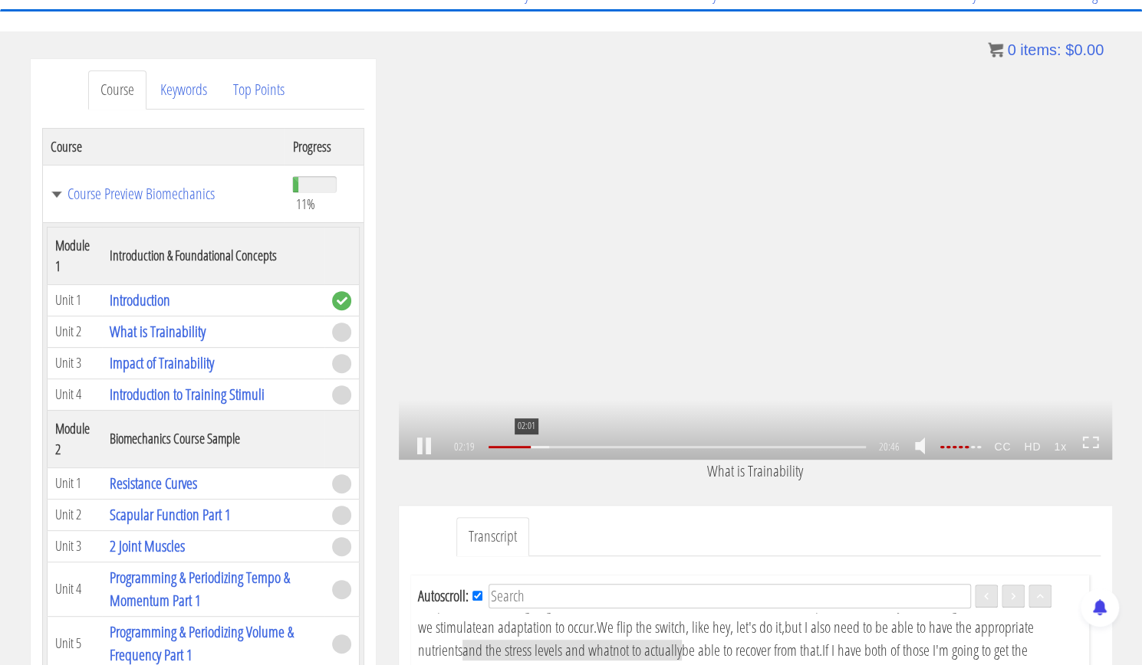
scroll to position [374, 0]
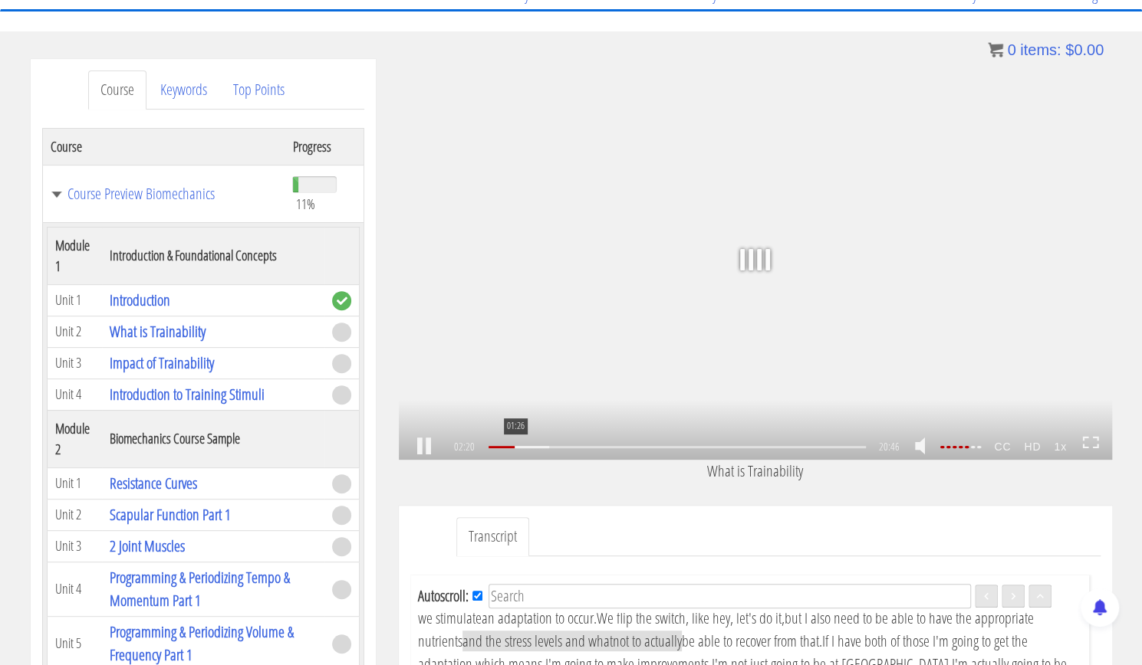
click at [514, 446] on div "01:26" at bounding box center [676, 447] width 376 height 2
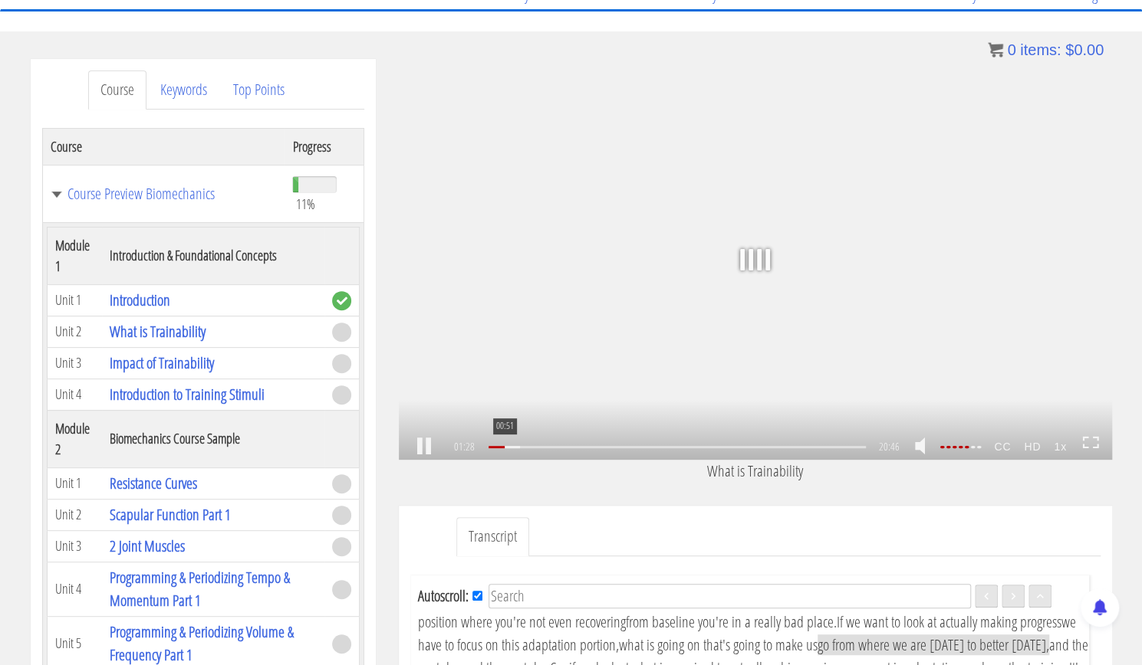
click at [503, 446] on div "00:51" at bounding box center [676, 447] width 376 height 2
click at [1093, 443] on icon at bounding box center [1090, 442] width 17 height 13
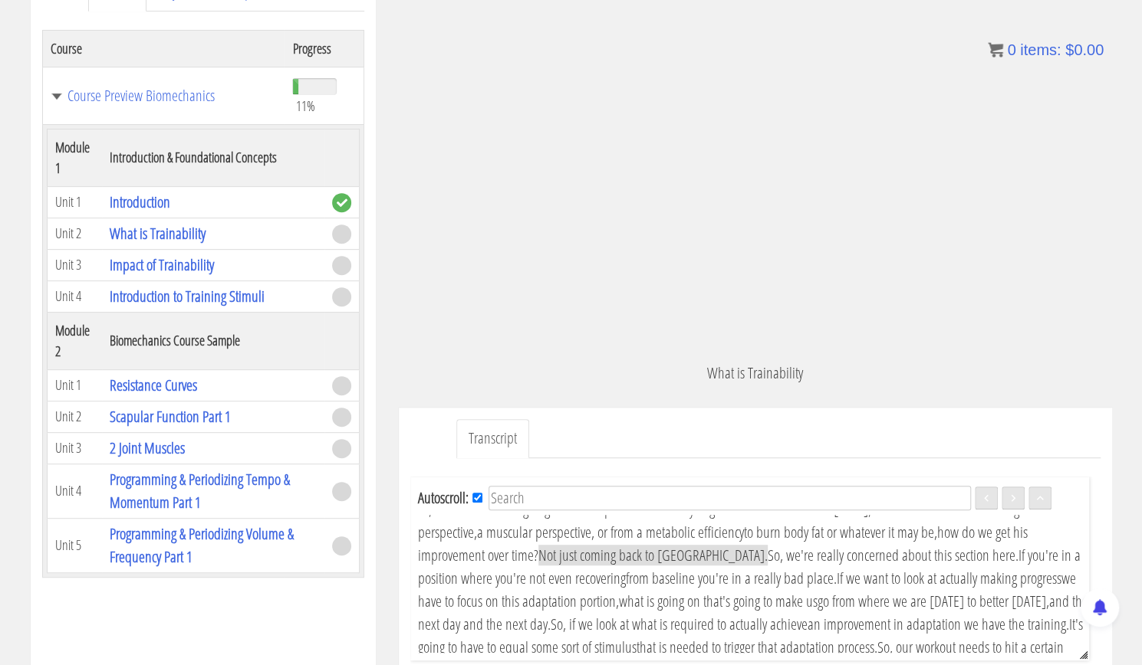
scroll to position [162, 0]
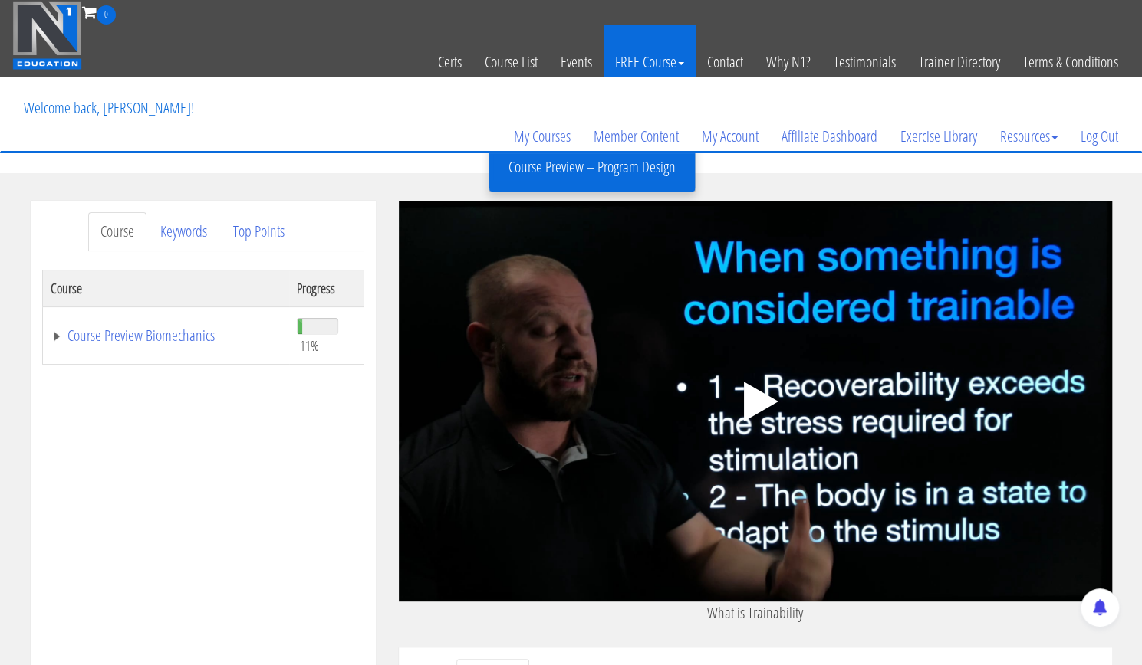
click at [646, 57] on link "FREE Course" at bounding box center [649, 62] width 92 height 75
click at [680, 65] on span at bounding box center [681, 63] width 6 height 3
click at [684, 59] on link "FREE Course" at bounding box center [649, 62] width 92 height 75
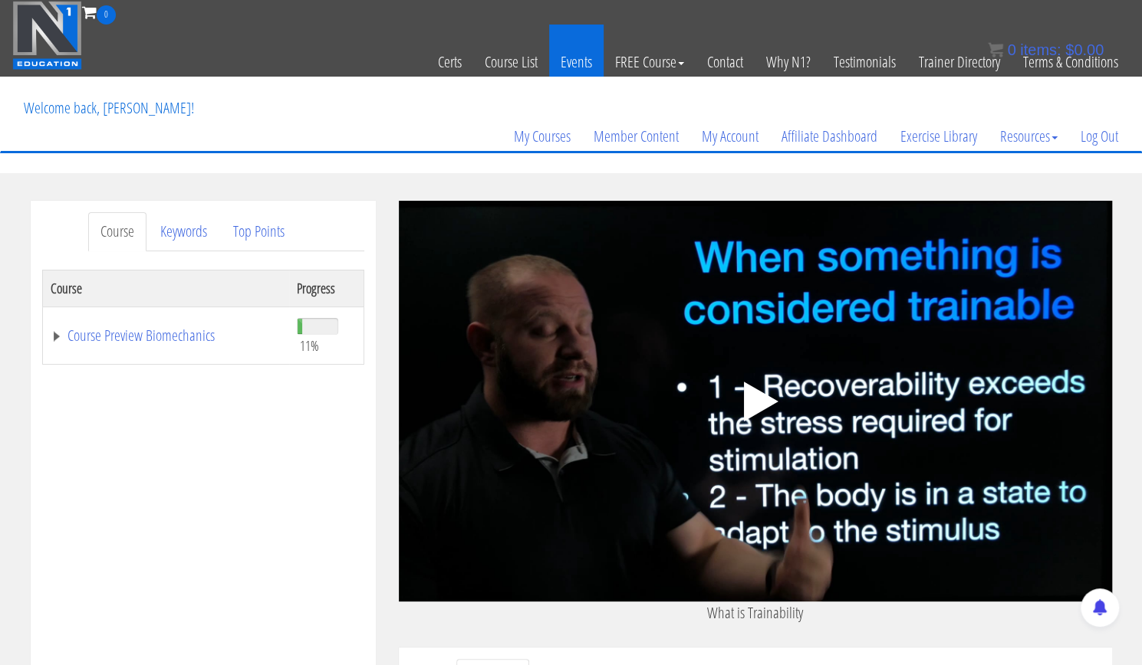
click at [576, 60] on link "Events" at bounding box center [576, 62] width 54 height 75
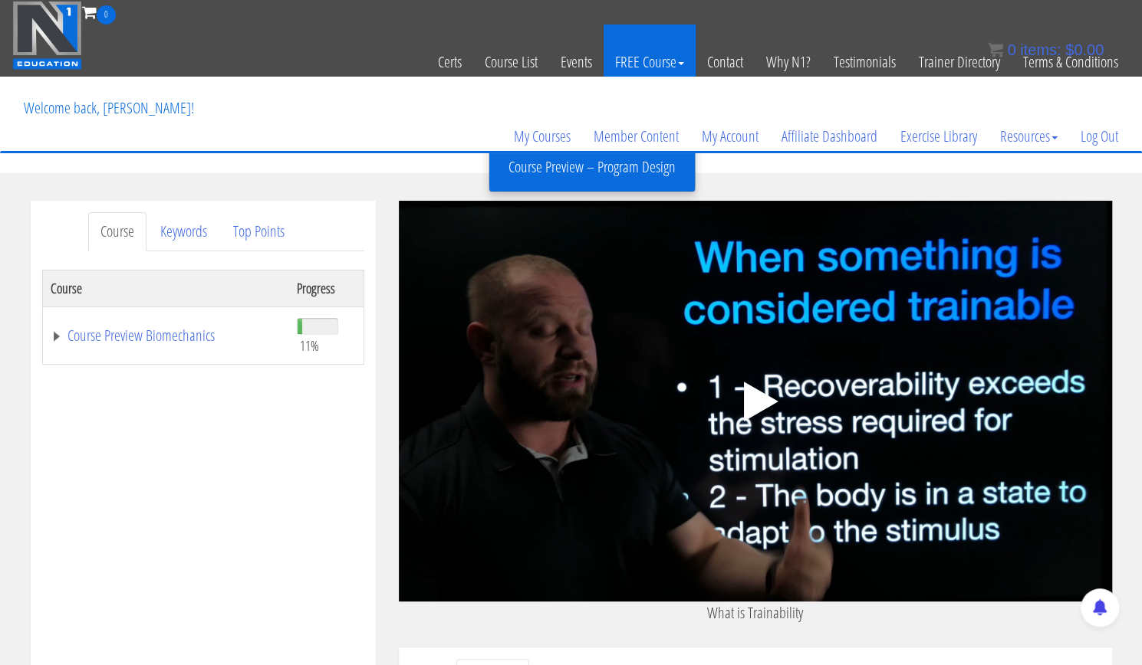
click at [662, 49] on link "FREE Course" at bounding box center [649, 62] width 92 height 75
click at [679, 60] on link "FREE Course" at bounding box center [649, 62] width 92 height 75
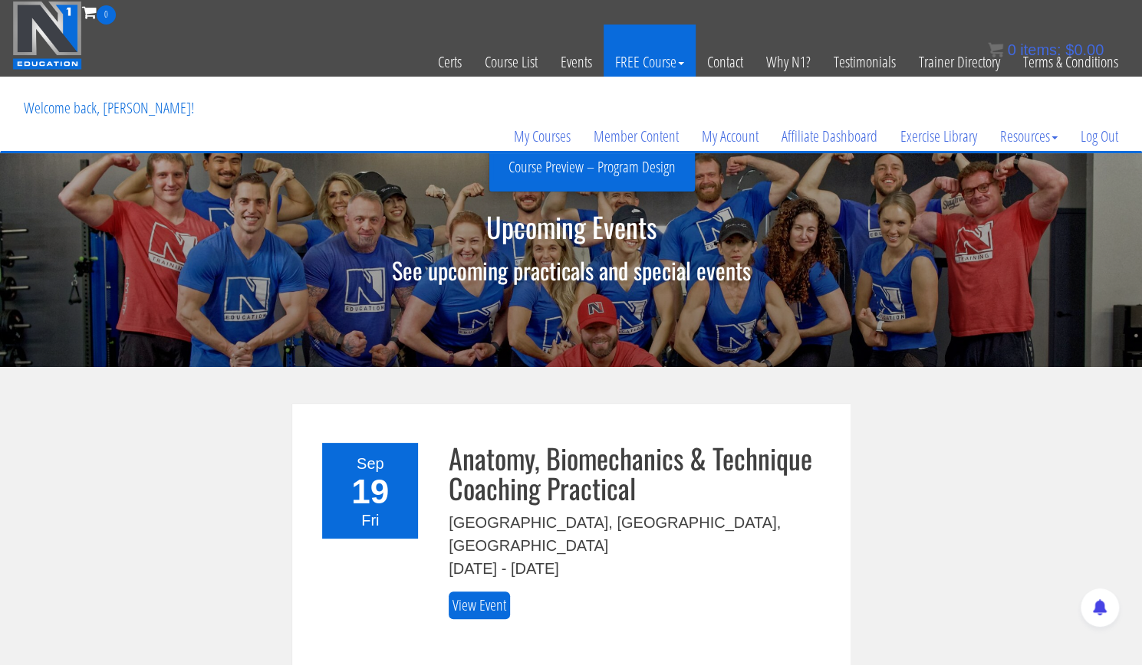
click at [661, 59] on link "FREE Course" at bounding box center [649, 62] width 92 height 75
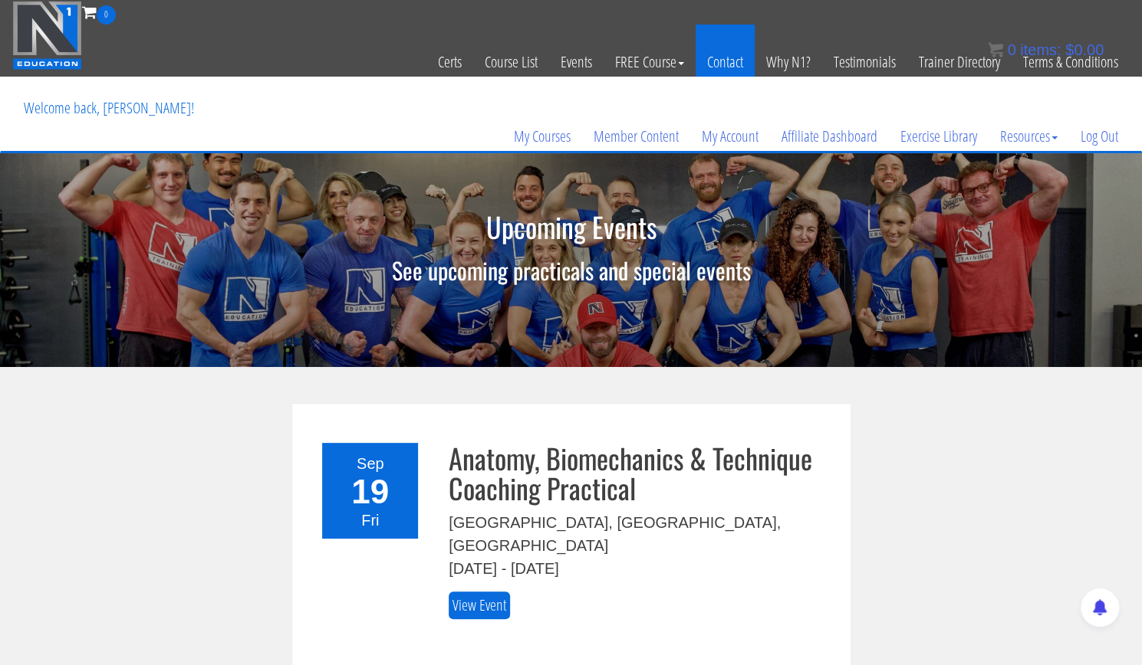
click at [738, 48] on link "Contact" at bounding box center [724, 62] width 59 height 75
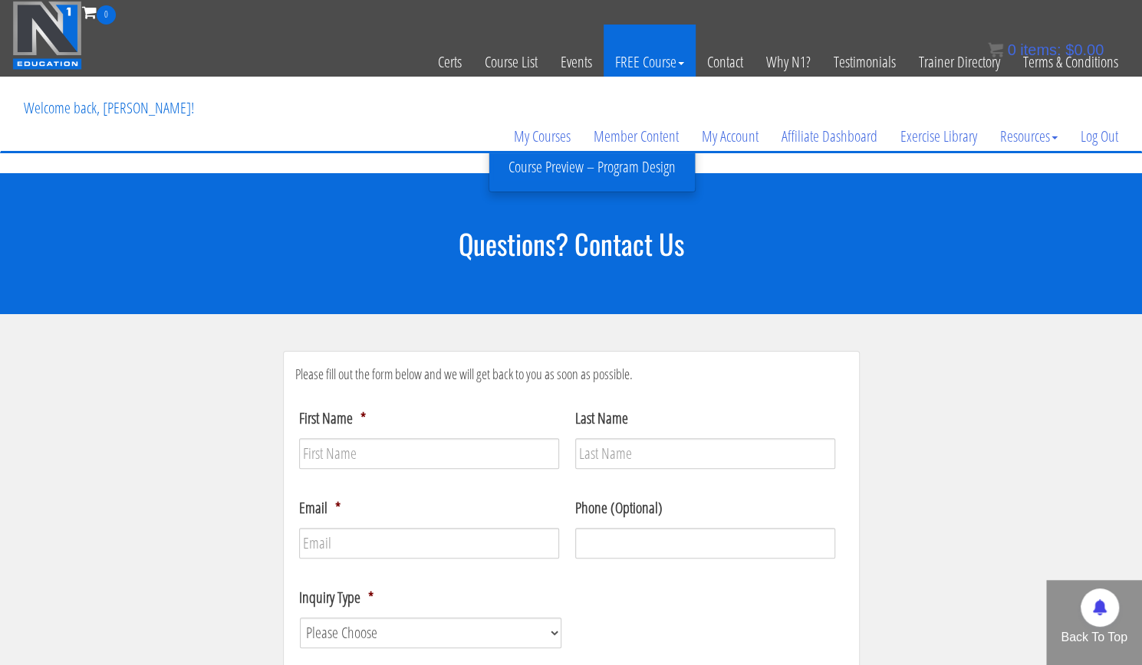
click at [682, 57] on link "FREE Course" at bounding box center [649, 62] width 92 height 75
drag, startPoint x: 682, startPoint y: 57, endPoint x: 656, endPoint y: 64, distance: 26.8
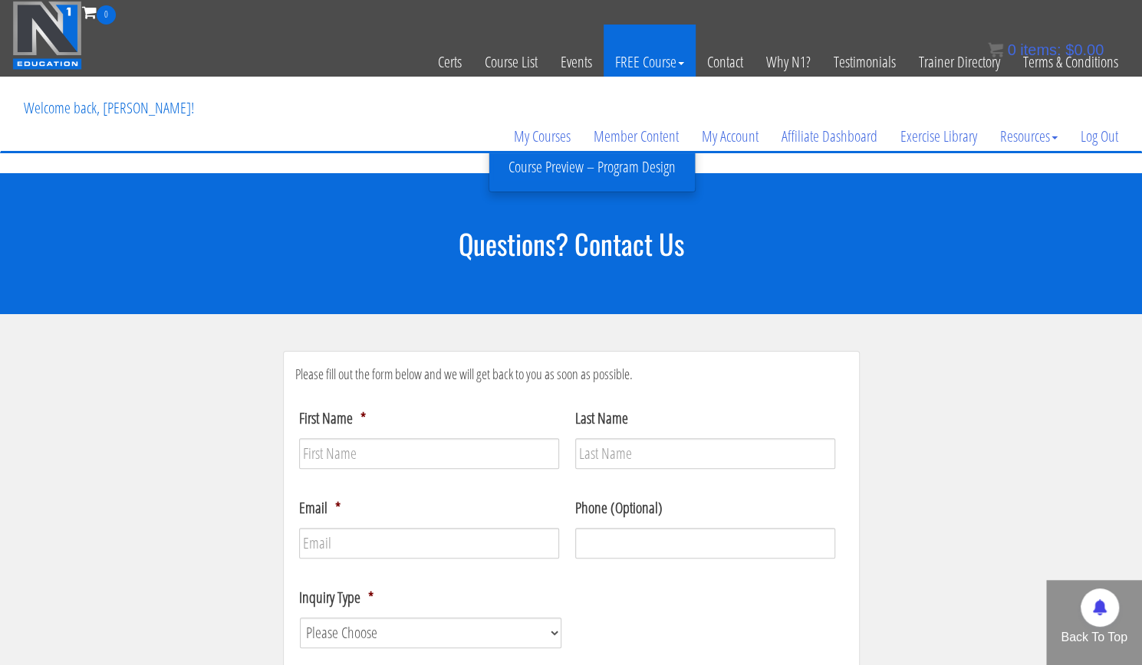
click at [656, 64] on link "FREE Course" at bounding box center [649, 62] width 92 height 75
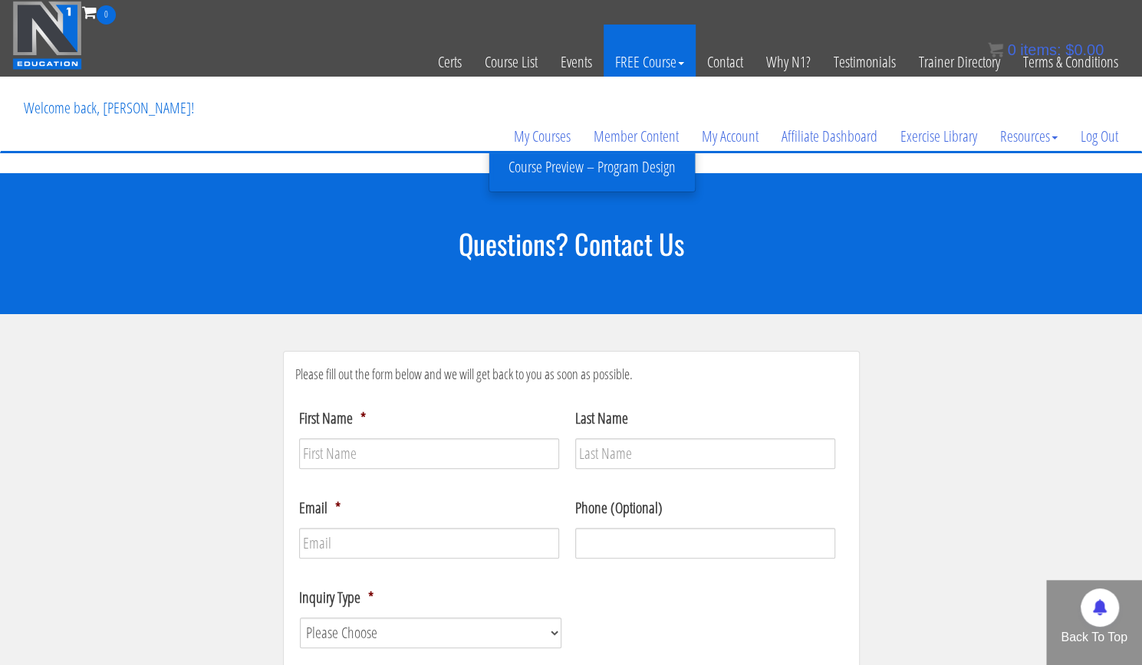
click at [656, 64] on link "FREE Course" at bounding box center [649, 62] width 92 height 75
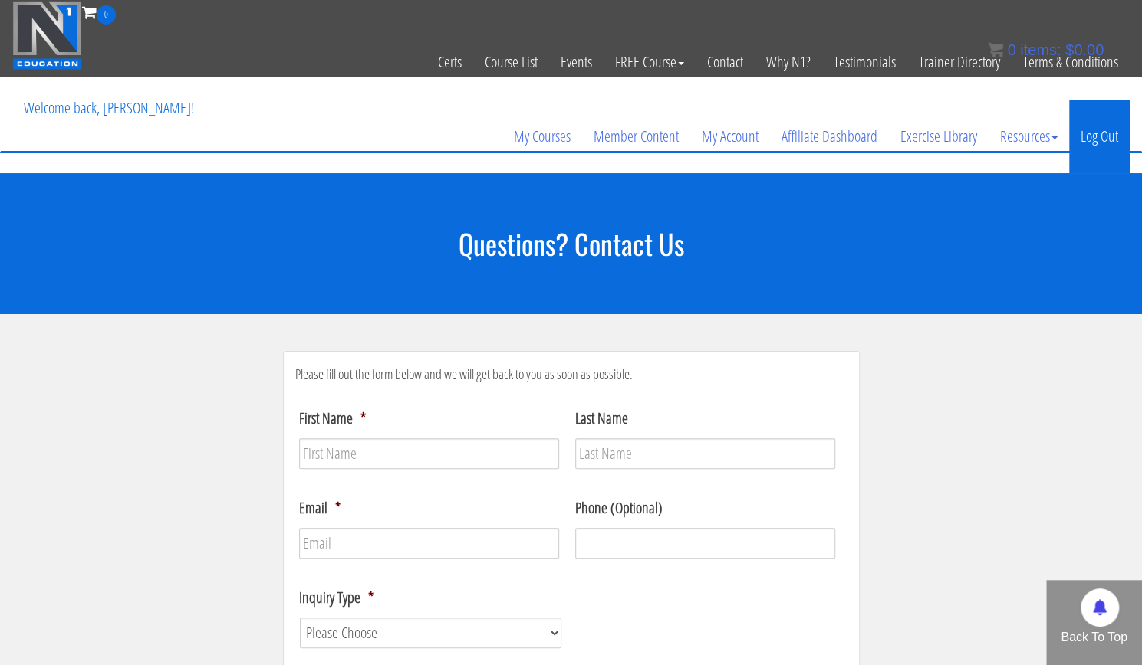
click at [1095, 132] on link "Log Out" at bounding box center [1099, 137] width 61 height 74
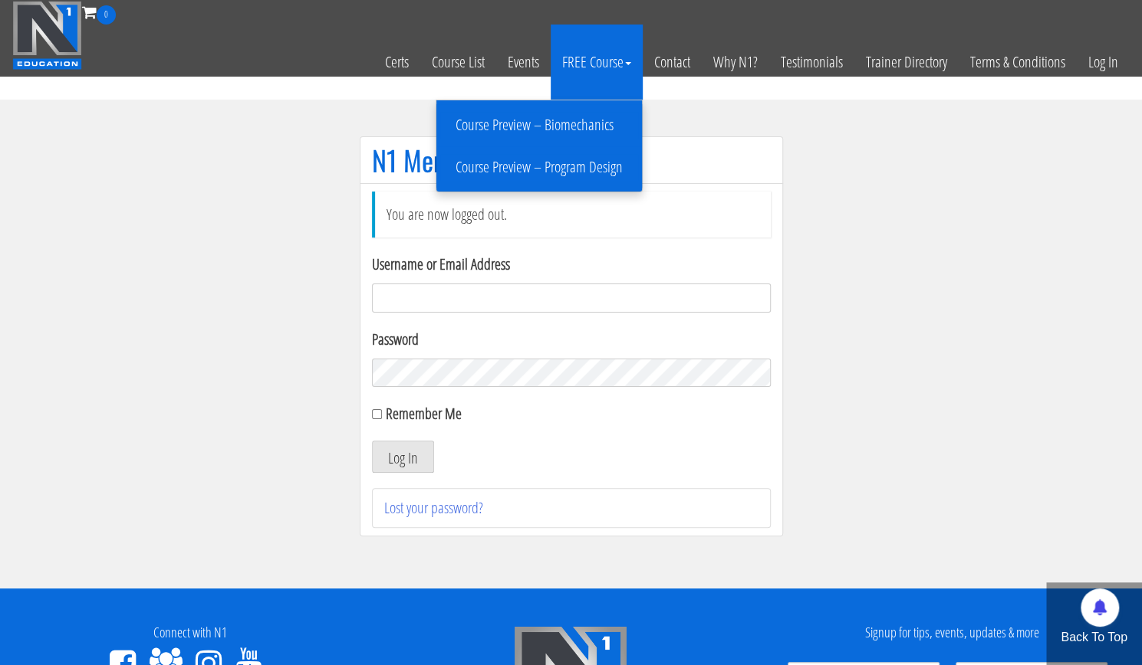
type input "subhamrwt624@gmail.com"
click at [575, 163] on link "Course Preview – Program Design" at bounding box center [539, 167] width 198 height 27
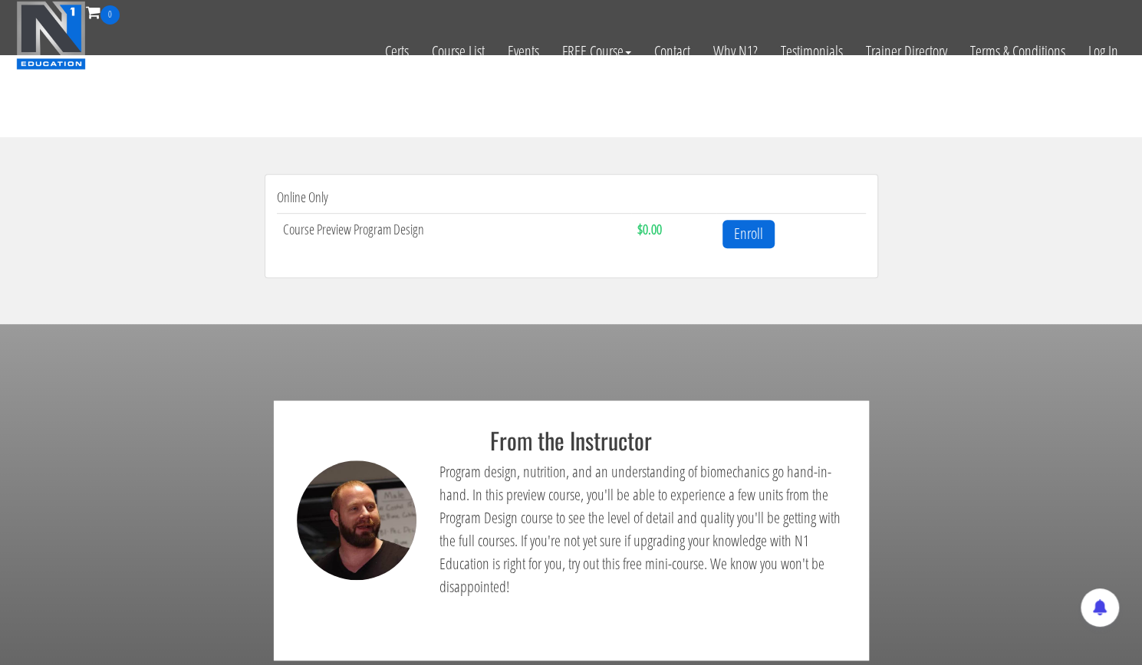
scroll to position [379, 0]
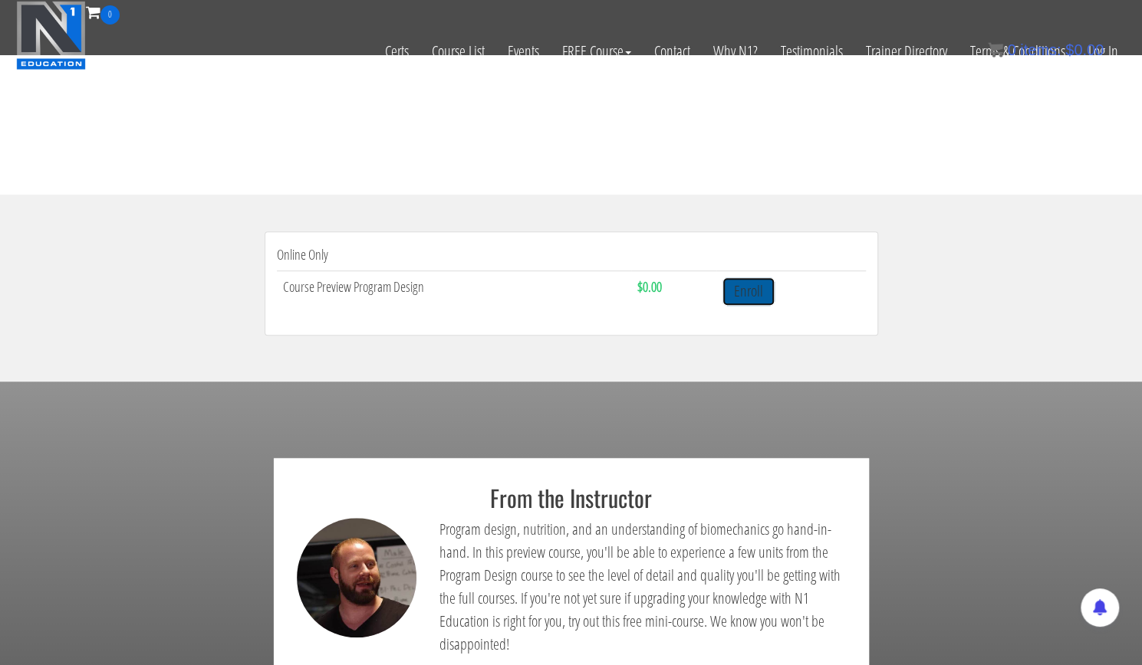
click at [745, 294] on link "Enroll" at bounding box center [748, 292] width 52 height 28
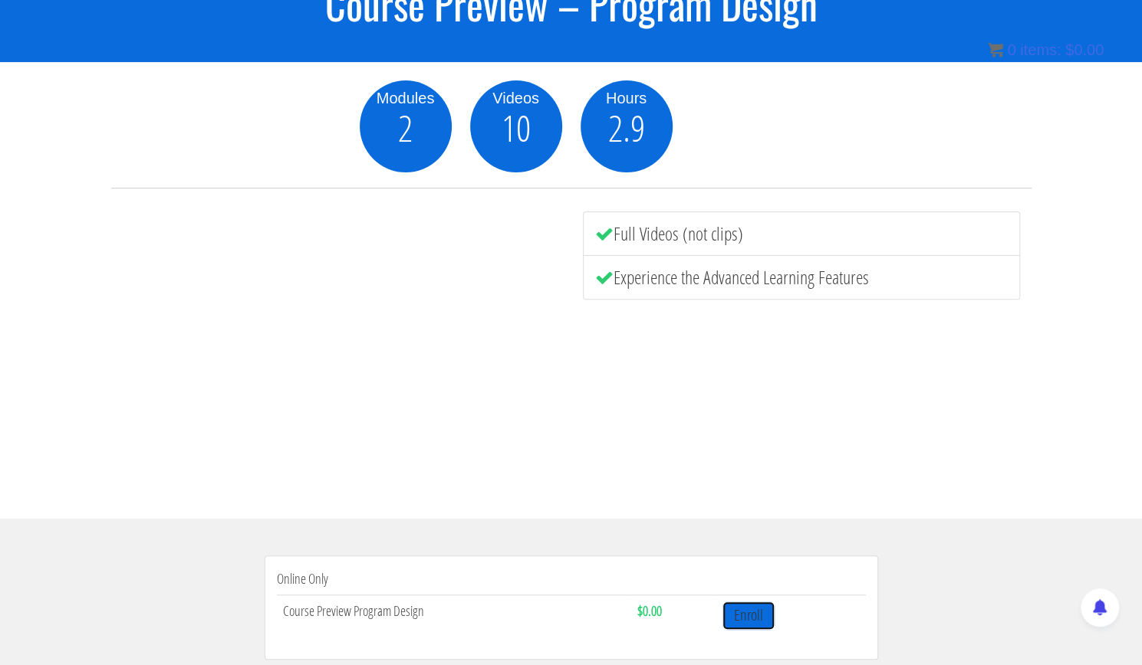
scroll to position [156, 0]
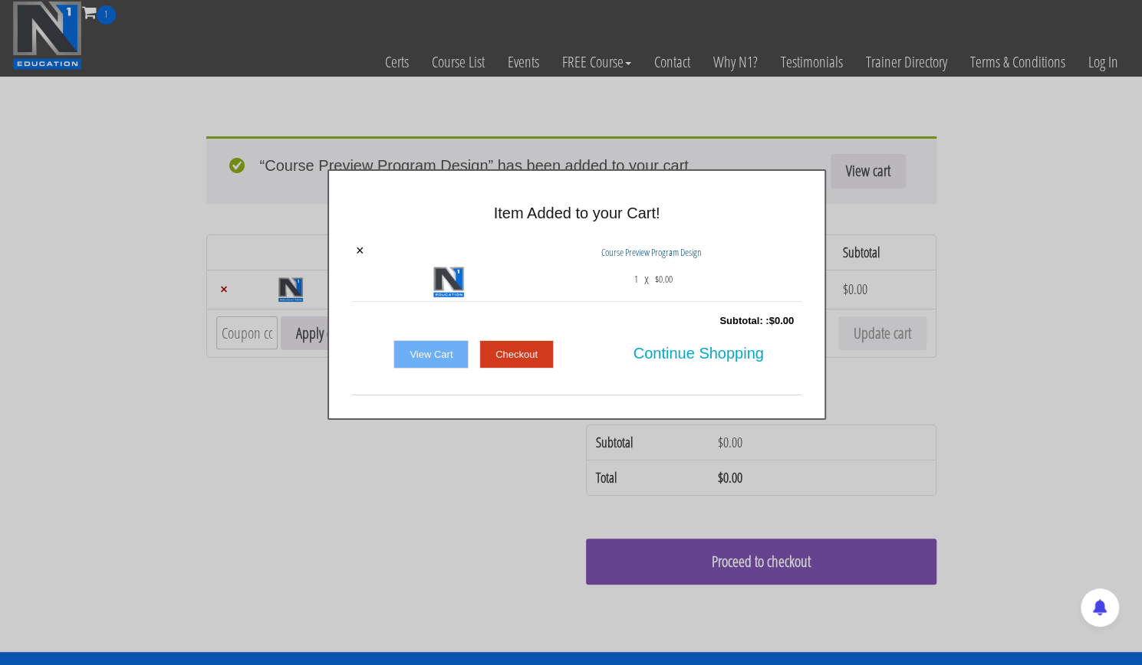
click at [518, 353] on link "Checkout" at bounding box center [516, 354] width 74 height 29
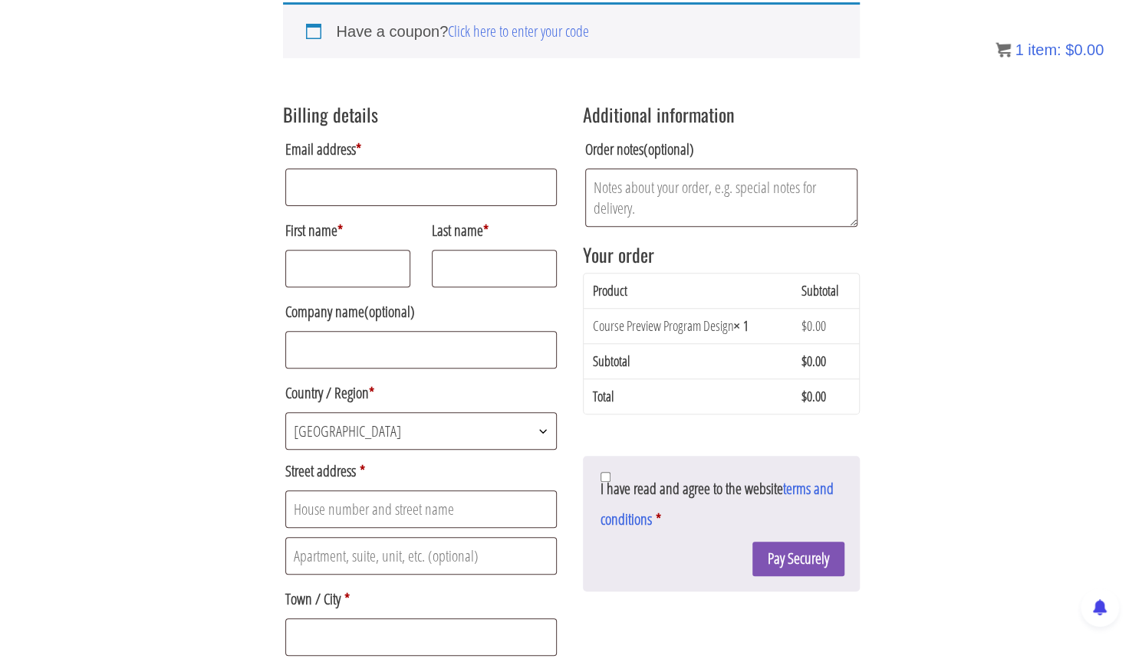
scroll to position [201, 0]
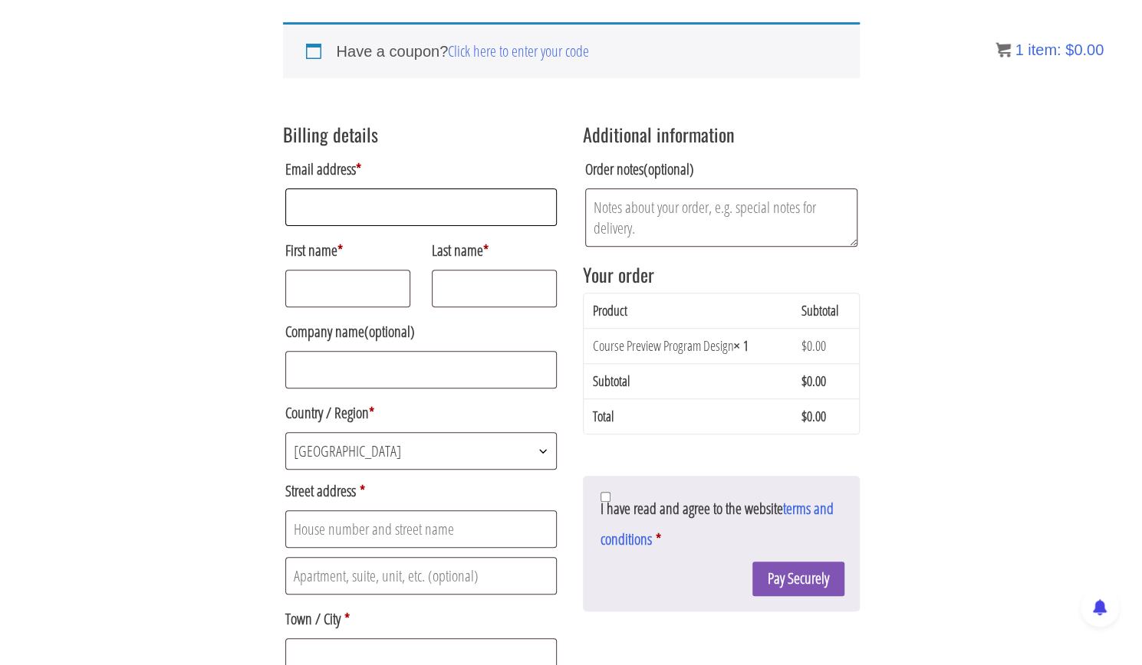
click at [404, 211] on input "Email address *" at bounding box center [421, 208] width 272 height 38
type input "subhamrwt624@gmail.com"
click at [360, 288] on input "First name *" at bounding box center [348, 289] width 126 height 38
type input "subham"
type input "rawat"
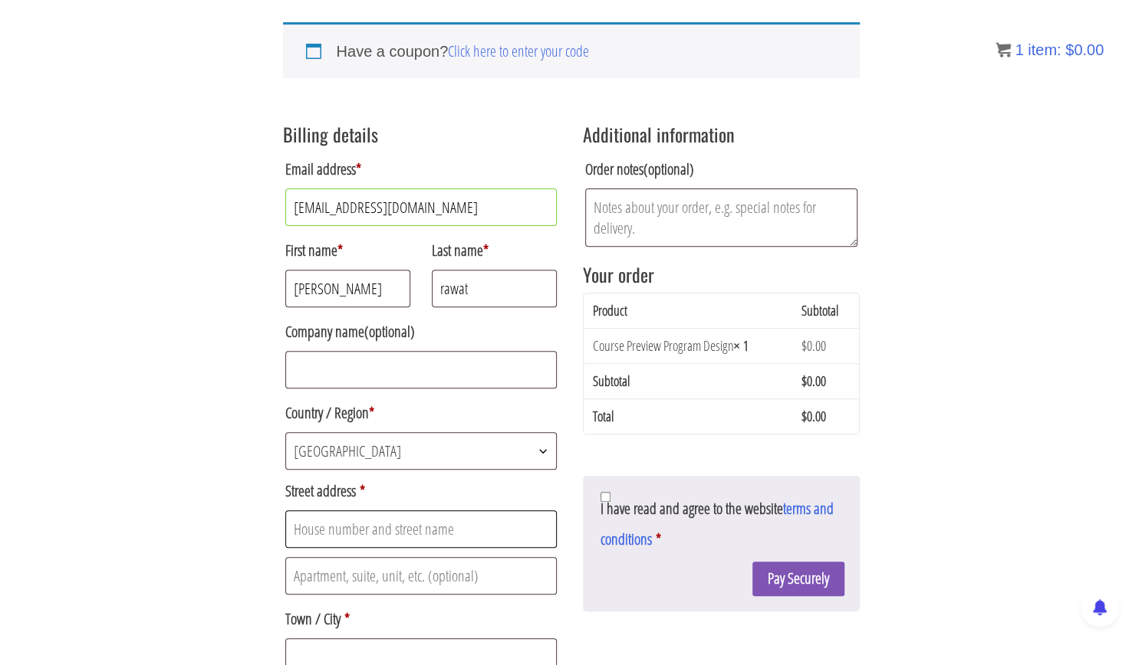
type input "Phase 5, bala g encave , badowala near jio petrol pump"
type input "Dehradun"
select select "UK"
type input "248007"
type input "+918449155129"
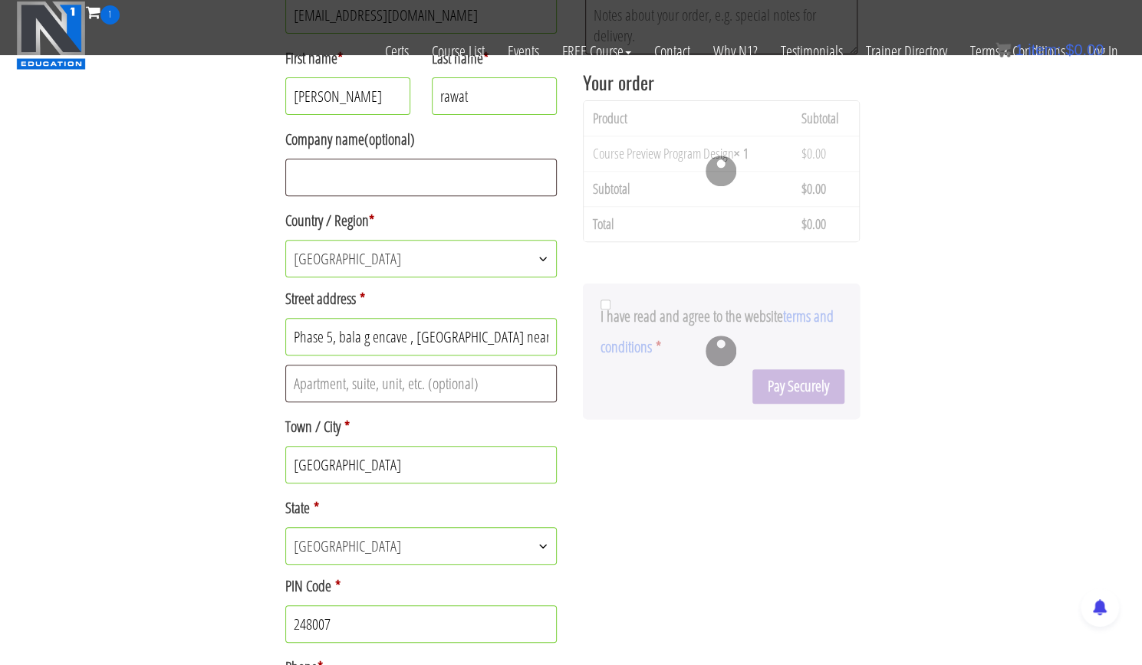
scroll to position [283, 0]
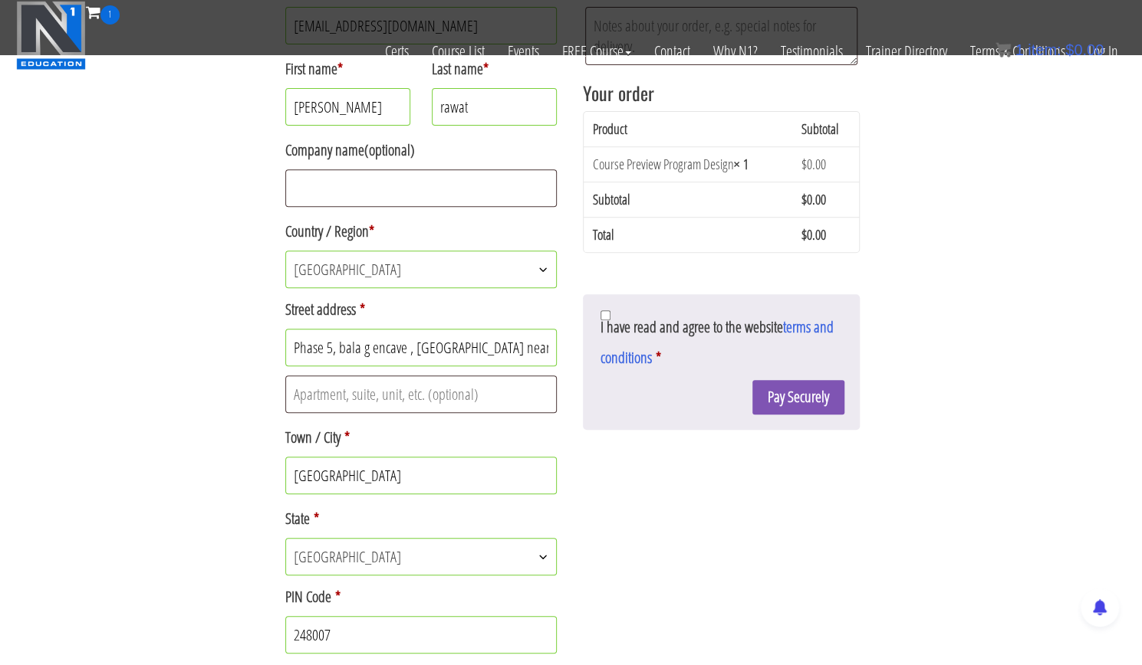
click at [442, 107] on input "rawat" at bounding box center [495, 107] width 126 height 38
type input "Rawat"
click at [297, 108] on input "subham" at bounding box center [348, 107] width 126 height 38
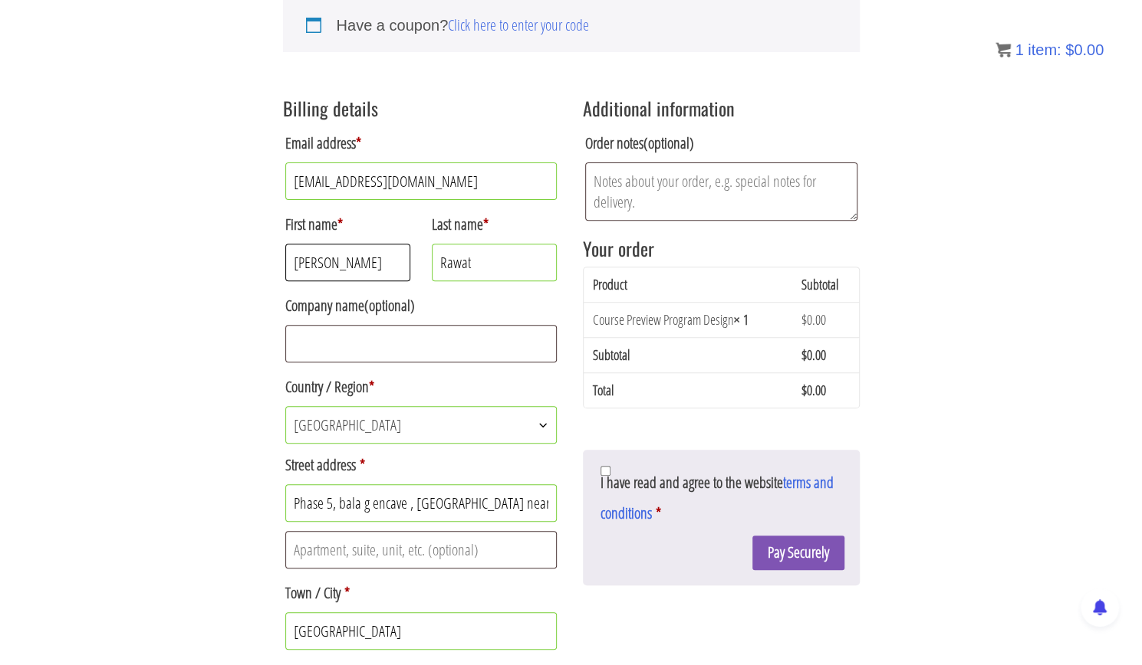
scroll to position [209, 0]
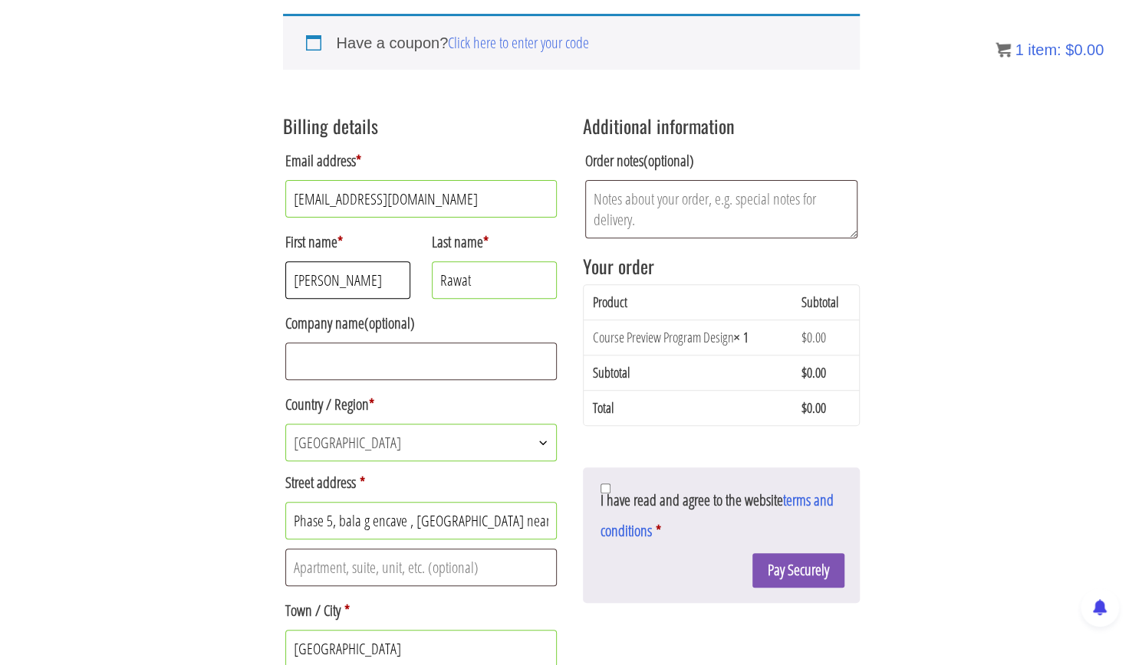
type input "Subham"
click at [607, 485] on input "I have read and agree to the website terms and conditions *" at bounding box center [605, 489] width 10 height 10
checkbox input "true"
click at [800, 568] on button "Pay Securely" at bounding box center [798, 571] width 92 height 34
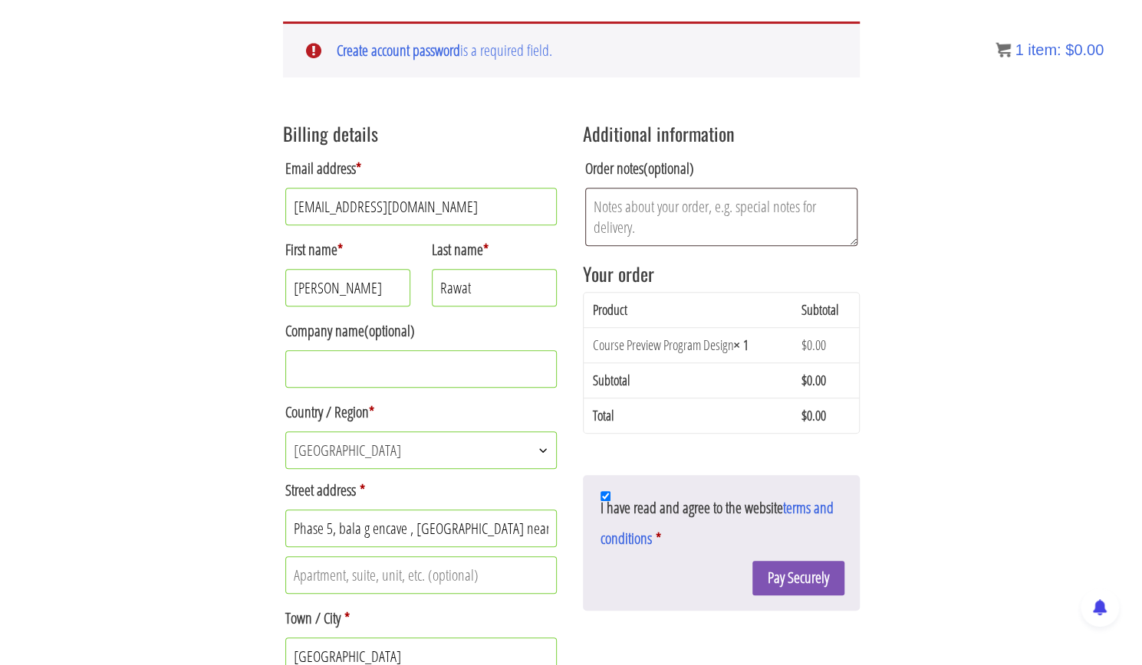
scroll to position [307, 0]
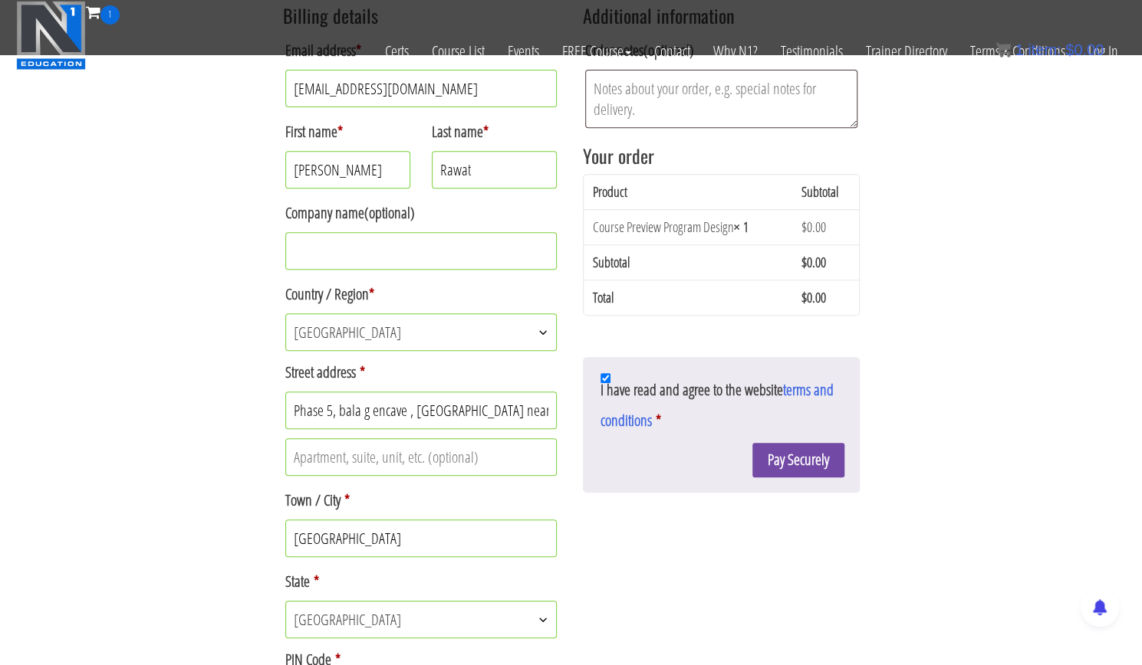
click at [785, 457] on button "Pay Securely" at bounding box center [798, 460] width 92 height 34
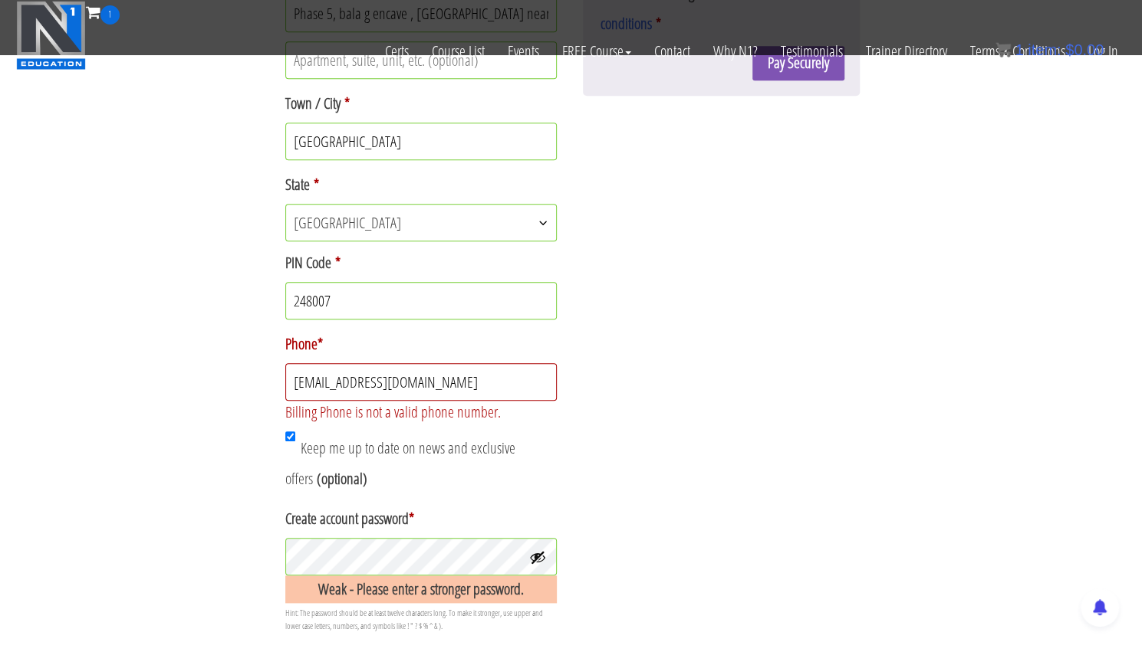
scroll to position [724, 0]
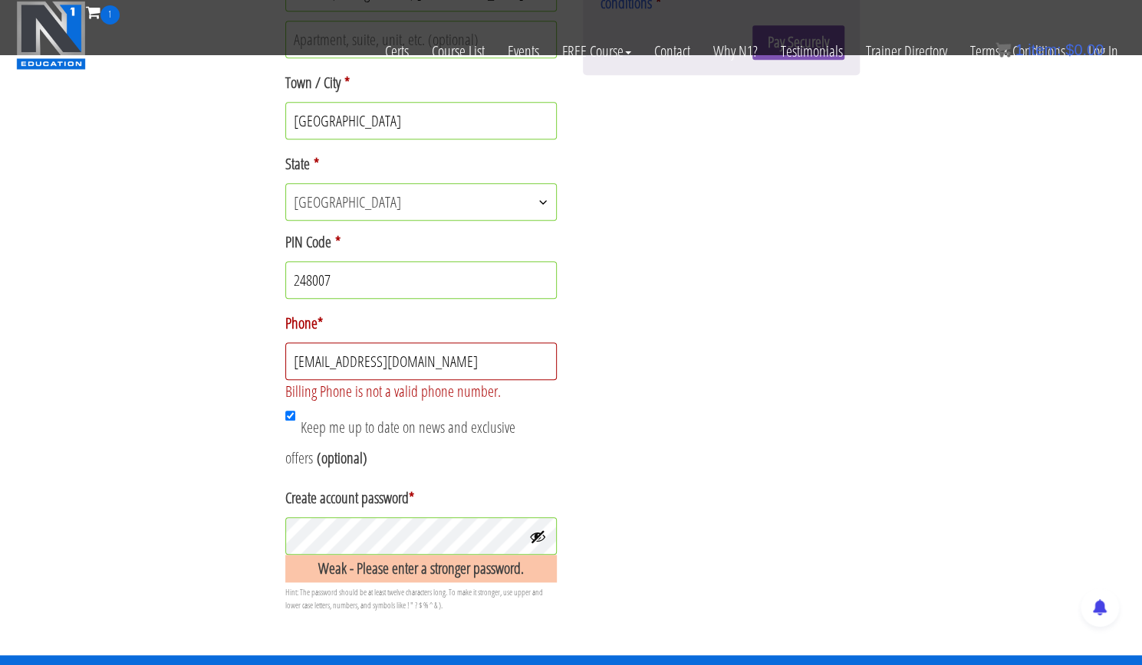
click at [427, 366] on input "subhamrwt624@gmail.com" at bounding box center [421, 362] width 272 height 38
drag, startPoint x: 427, startPoint y: 366, endPoint x: 327, endPoint y: 364, distance: 100.4
click at [327, 364] on input "subhamrwt624@gmail.com" at bounding box center [421, 362] width 272 height 38
type input "+918449155129"
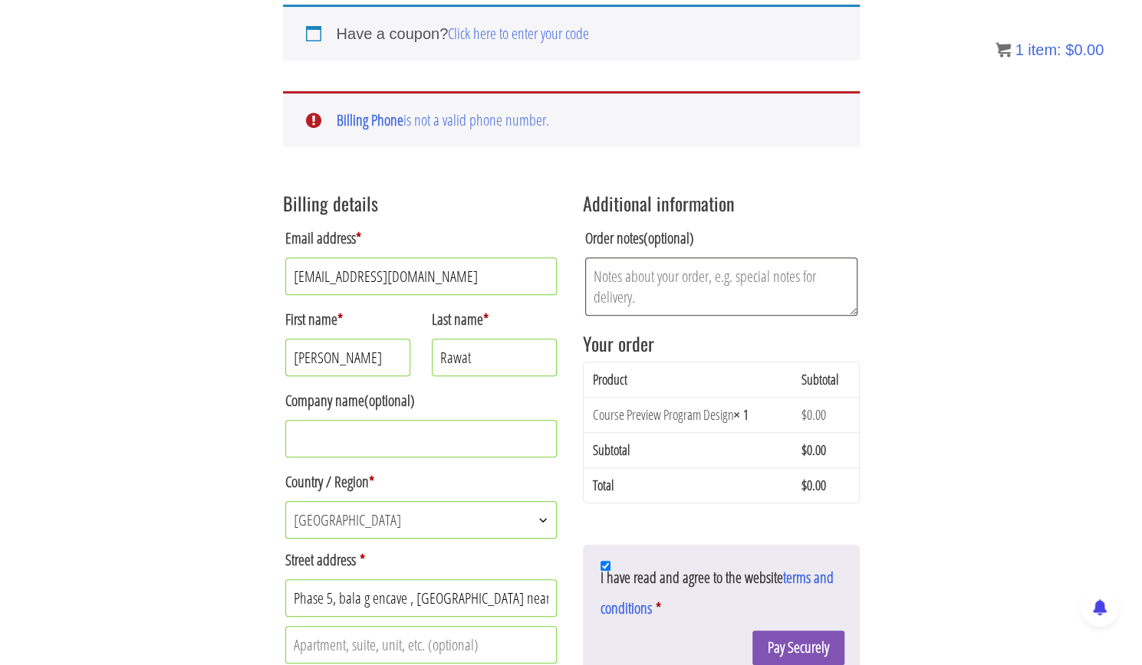
scroll to position [222, 0]
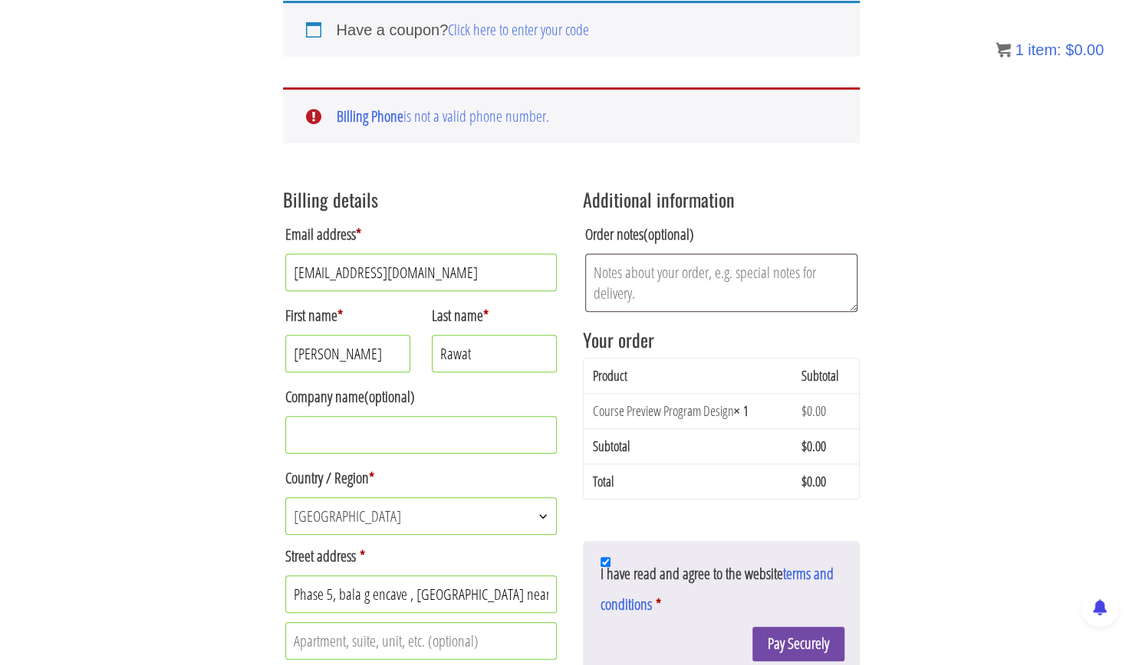
click at [797, 635] on button "Pay Securely" at bounding box center [798, 644] width 92 height 34
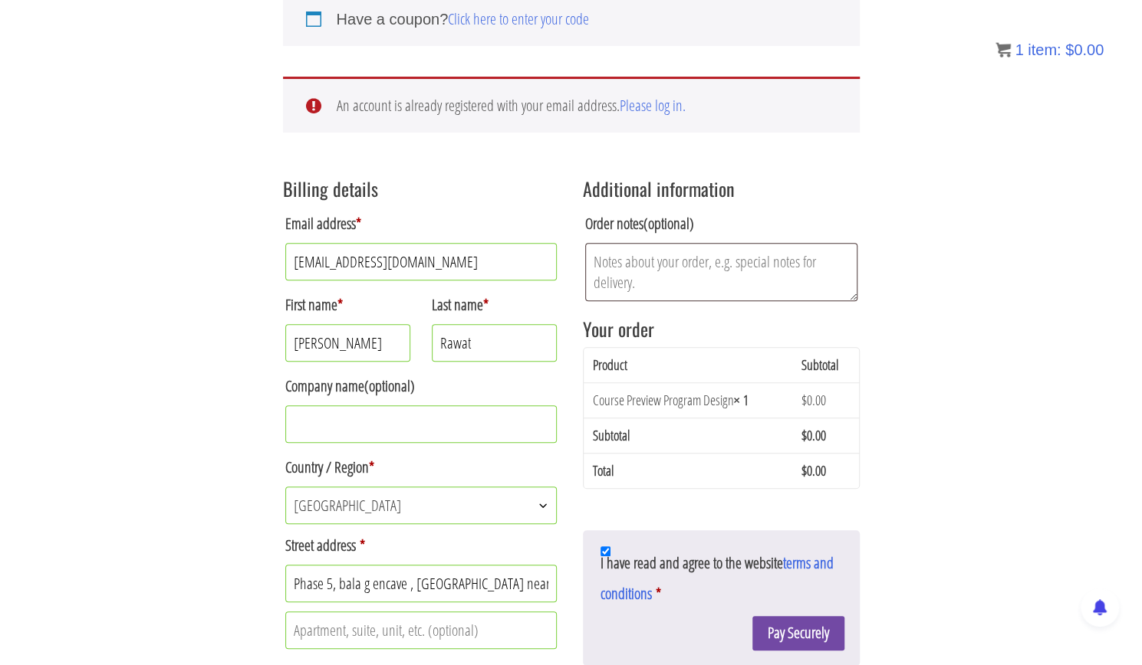
scroll to position [234, 0]
click at [653, 107] on link "Please log in." at bounding box center [652, 104] width 66 height 21
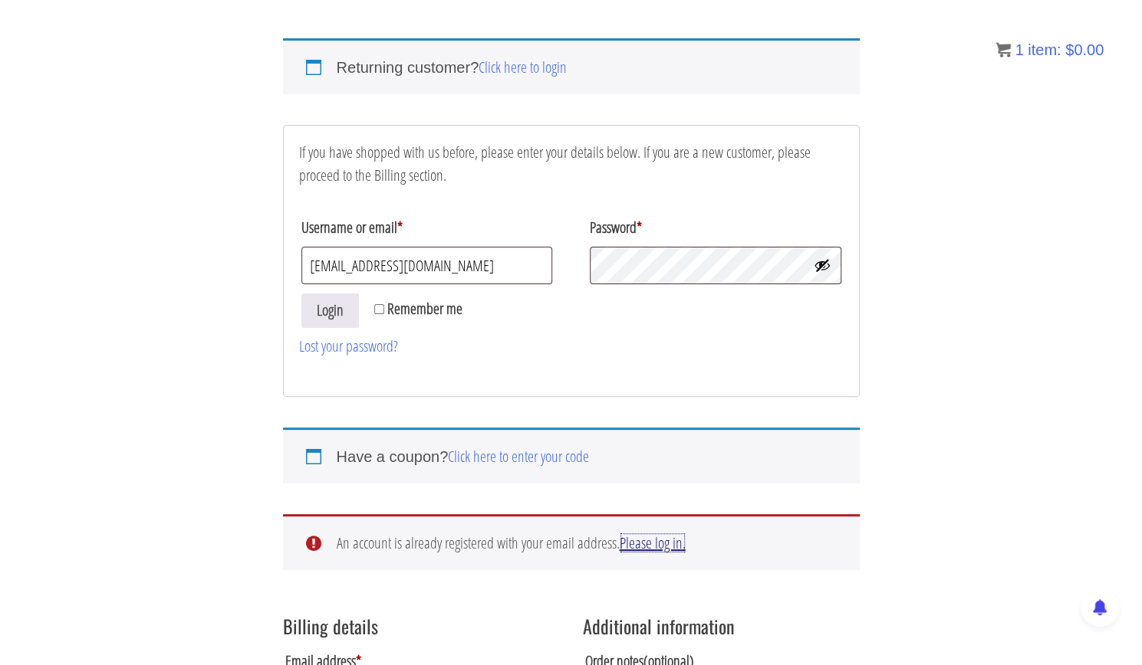
scroll to position [100, 0]
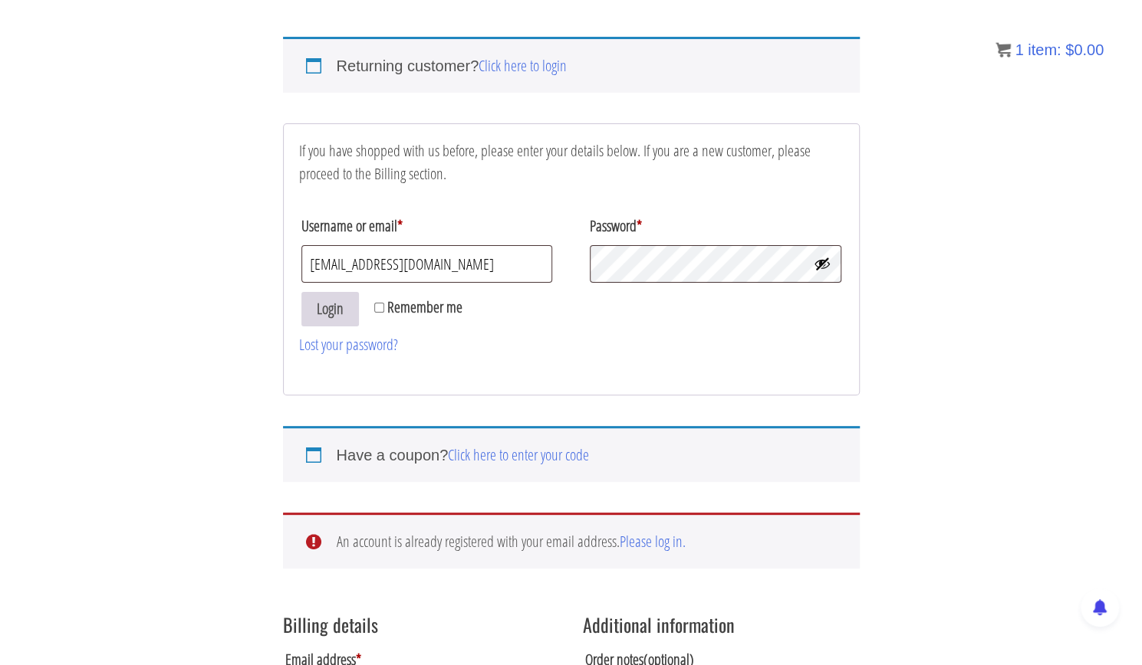
click at [324, 315] on button "Login" at bounding box center [329, 309] width 57 height 34
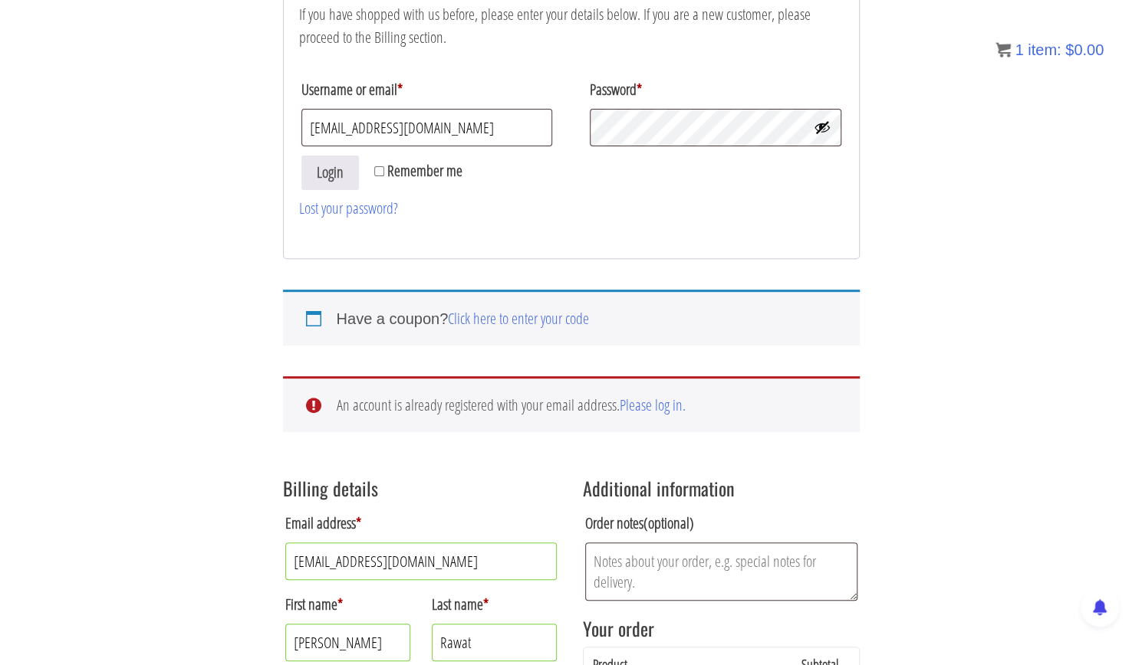
scroll to position [235, 0]
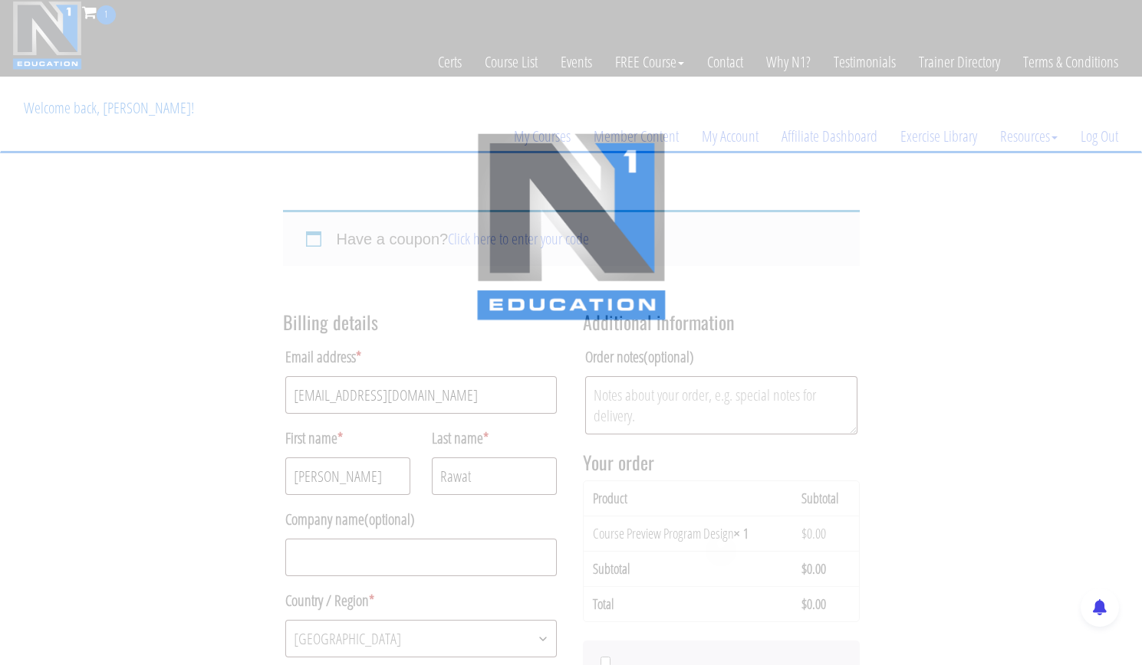
select select "UK"
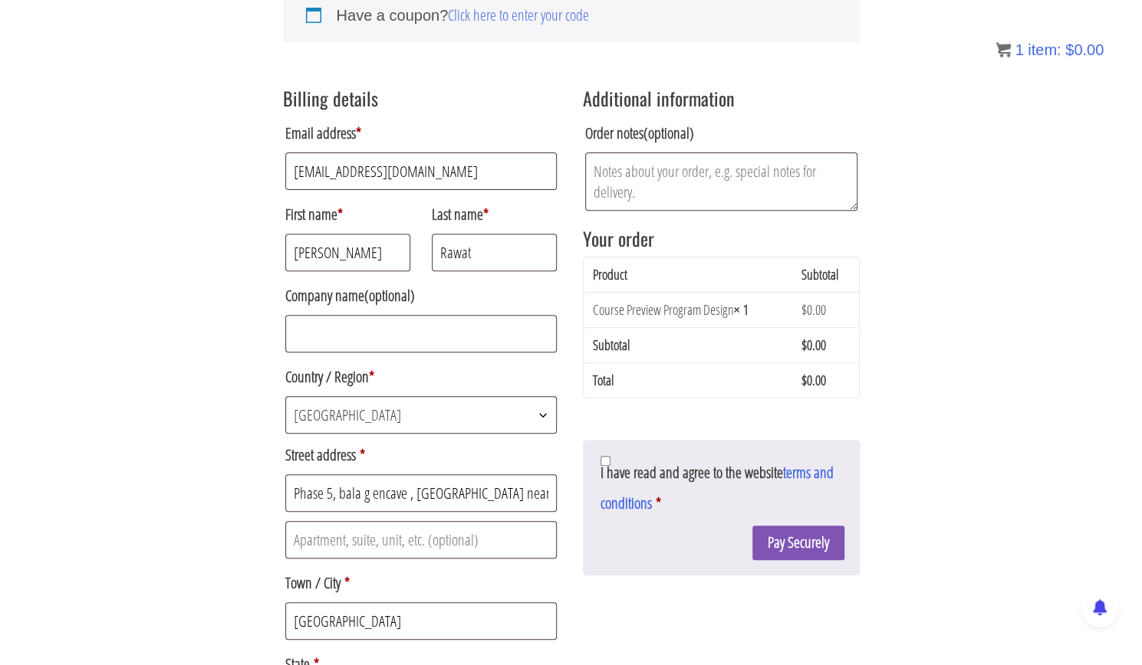
scroll to position [225, 0]
click at [603, 459] on input "I have read and agree to the website terms and conditions *" at bounding box center [605, 460] width 10 height 10
checkbox input "true"
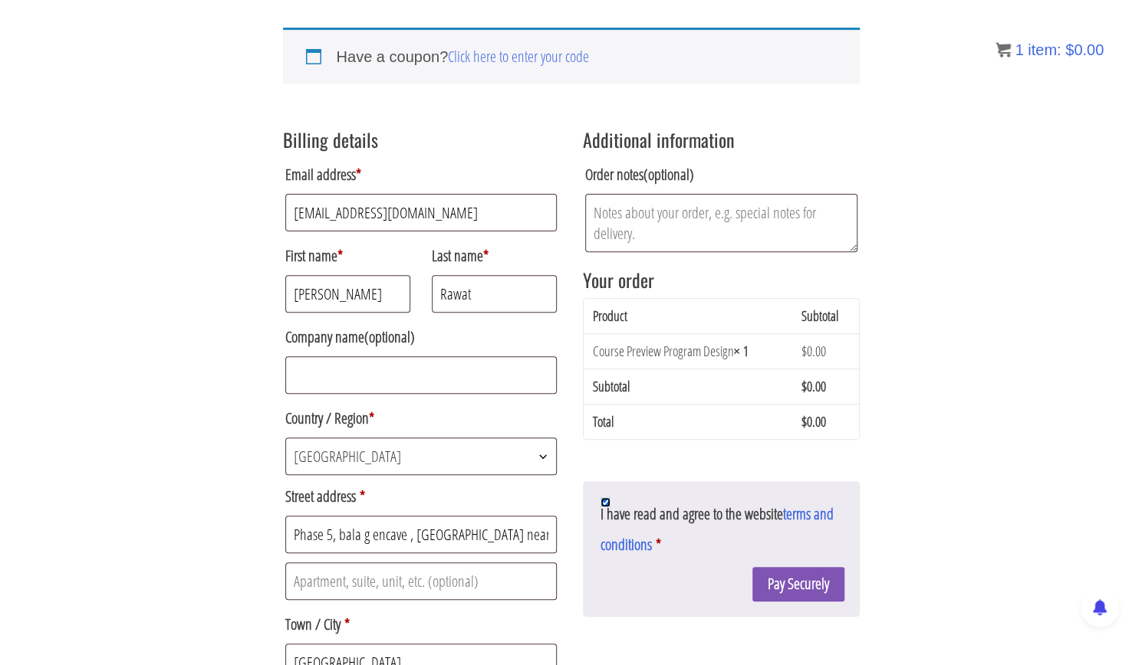
scroll to position [181, 0]
click at [800, 583] on button "Pay Securely" at bounding box center [798, 586] width 92 height 34
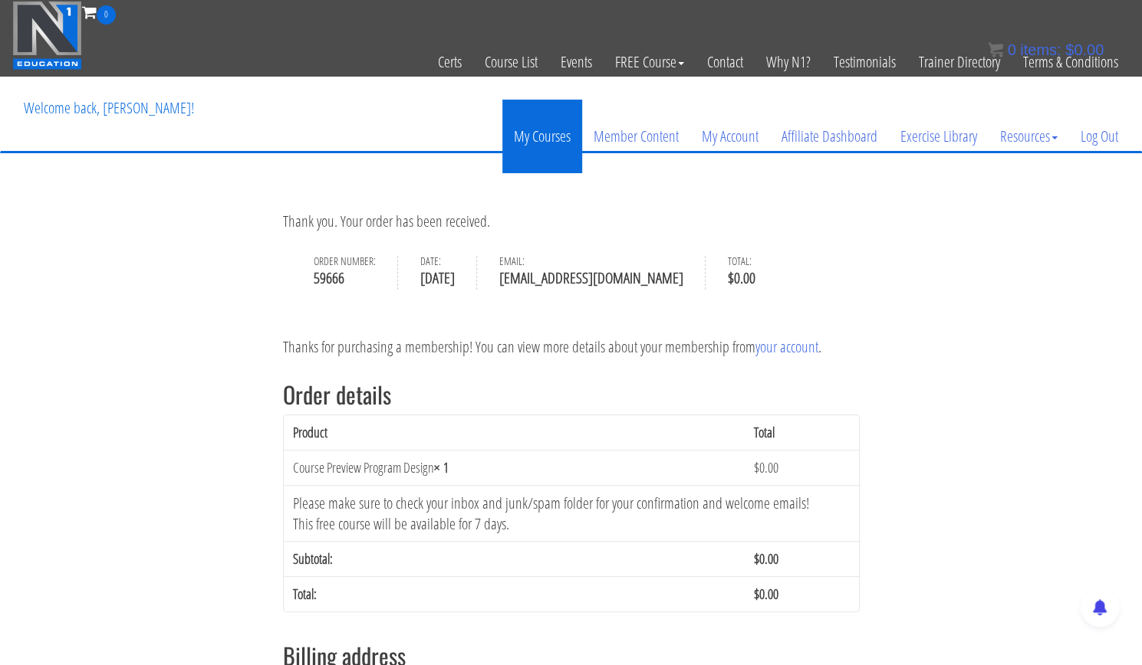
click at [532, 143] on link "My Courses" at bounding box center [542, 137] width 80 height 74
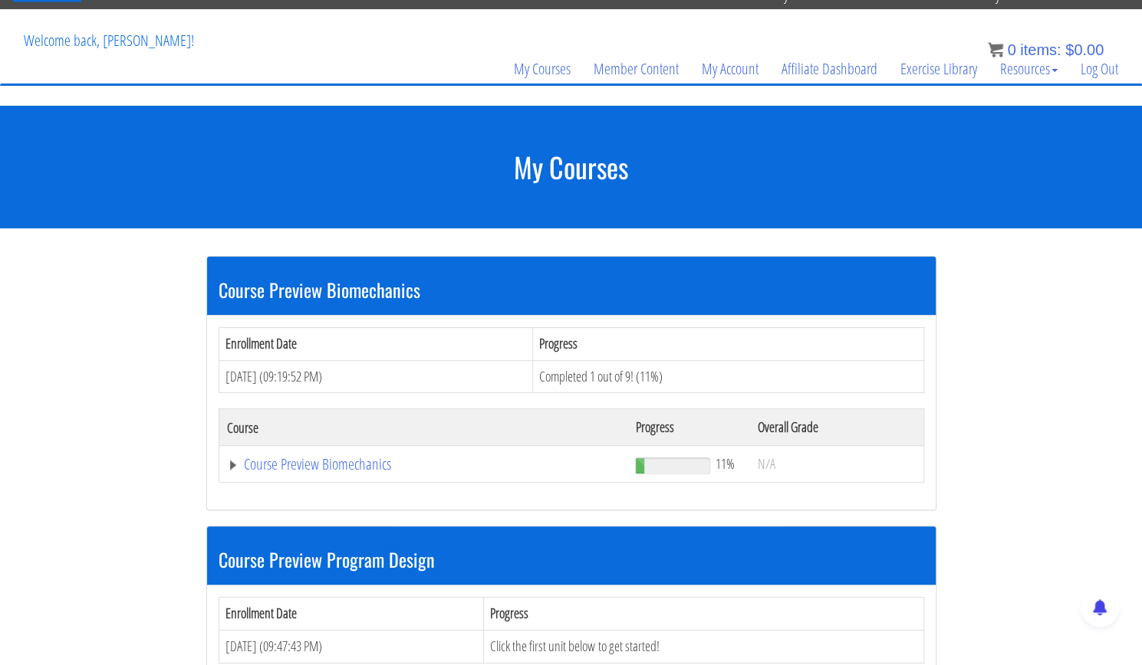
scroll to position [58, 0]
